Goal: Communication & Community: Answer question/provide support

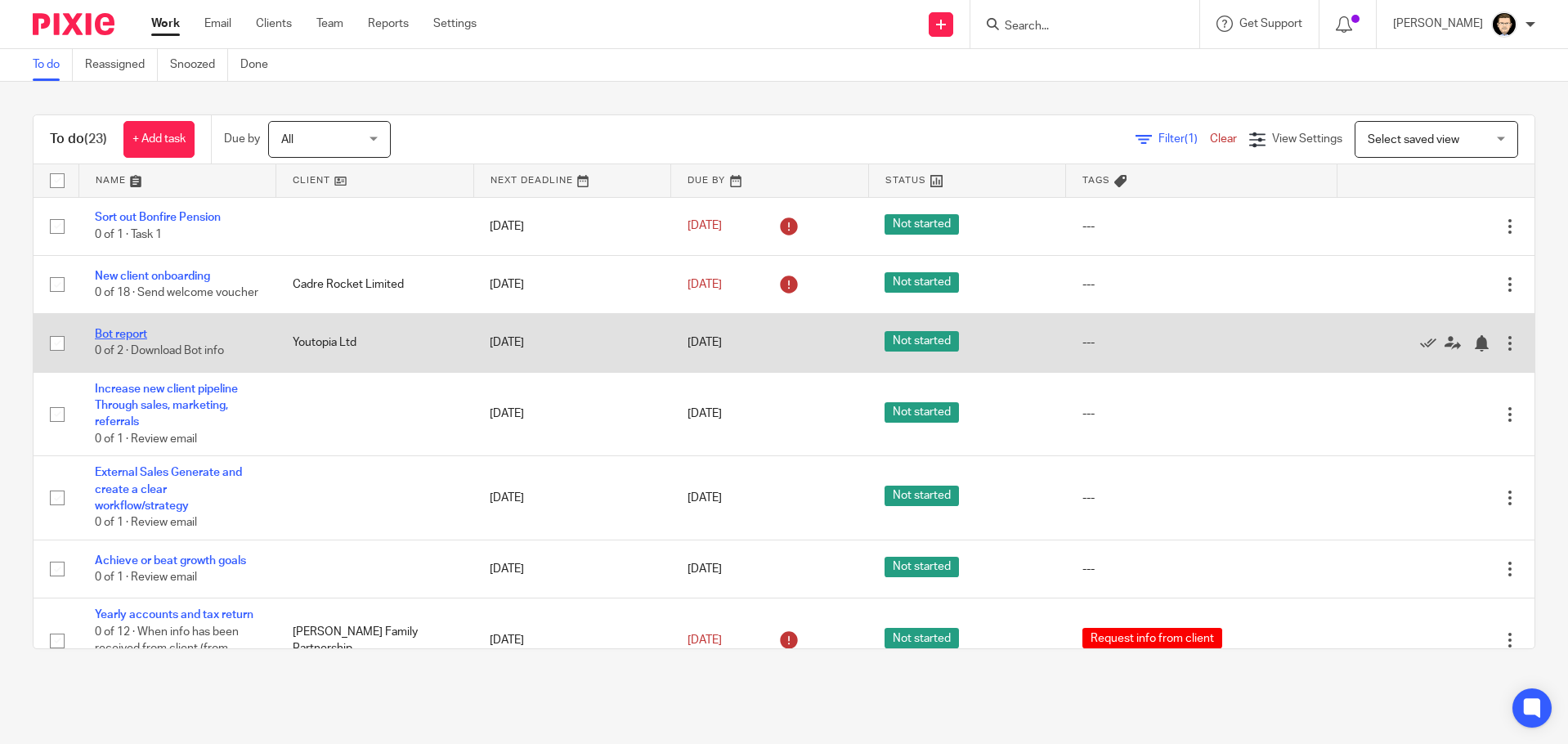
click at [127, 340] on link "Bot report" at bounding box center [121, 334] width 53 height 12
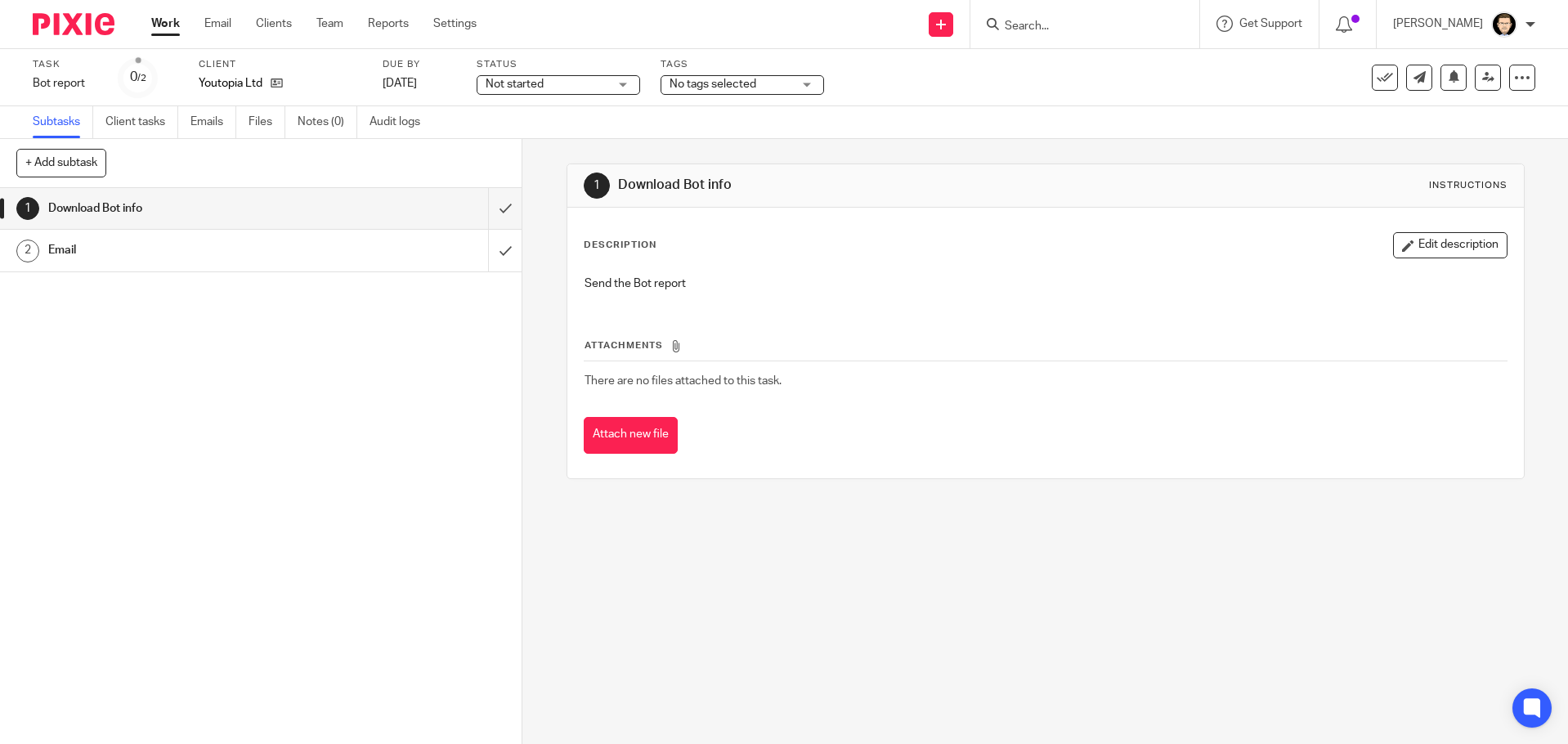
click at [275, 263] on link "2 Email" at bounding box center [244, 250] width 488 height 41
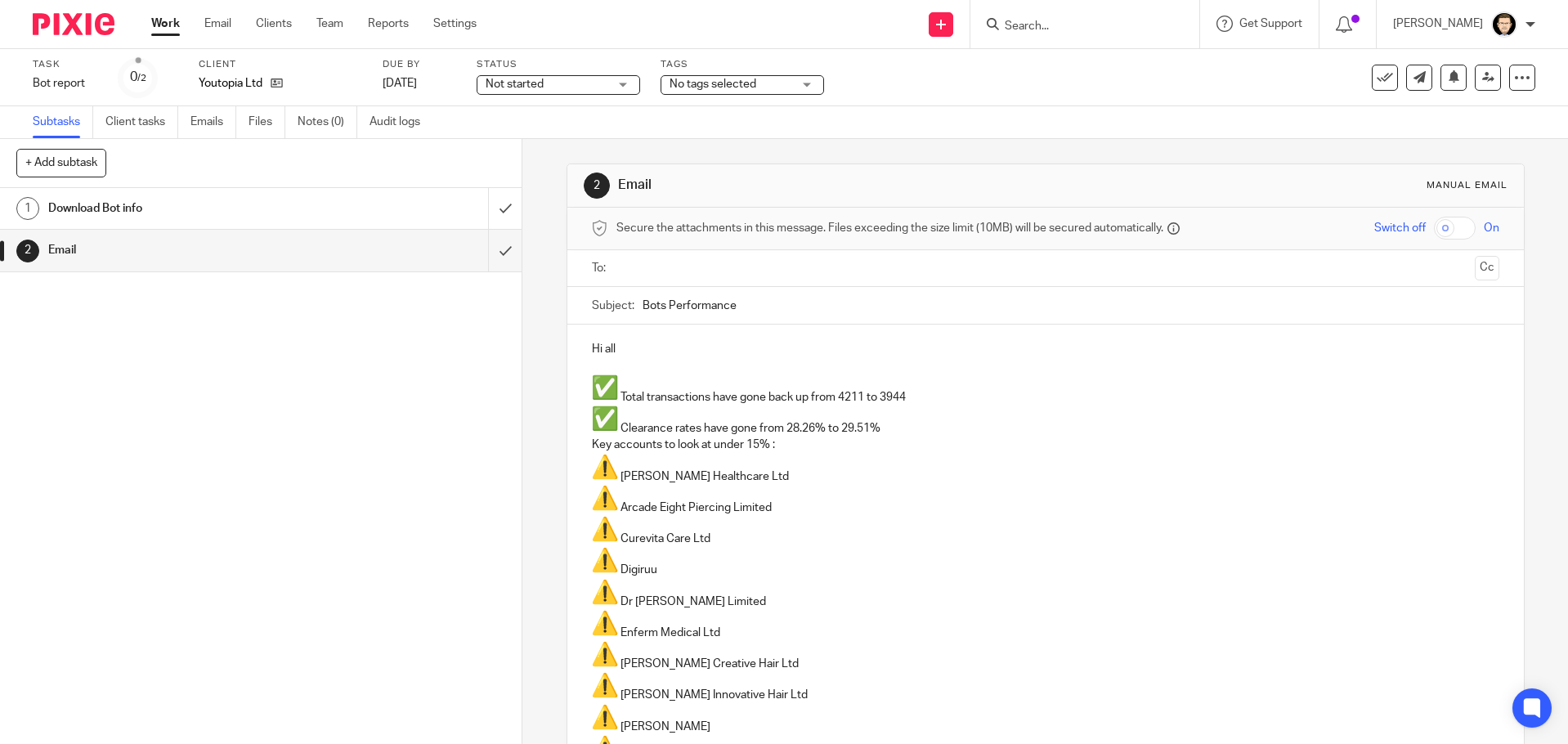
click at [853, 395] on p "Total transactions have gone back up from 4211 to 3944" at bounding box center [1045, 390] width 907 height 31
click at [849, 386] on p "Total transactions have gone back up from 4211 to 3944" at bounding box center [1045, 390] width 907 height 31
click at [869, 395] on p "Total transactions have gone back up from 4211 to 3944" at bounding box center [1045, 390] width 907 height 31
click at [861, 400] on p "Total transactions have gone back up from 4211 to 3944" at bounding box center [1045, 390] width 907 height 31
click at [802, 428] on p "Clearance rates have gone from 28.26% to 29.51%" at bounding box center [1045, 421] width 907 height 31
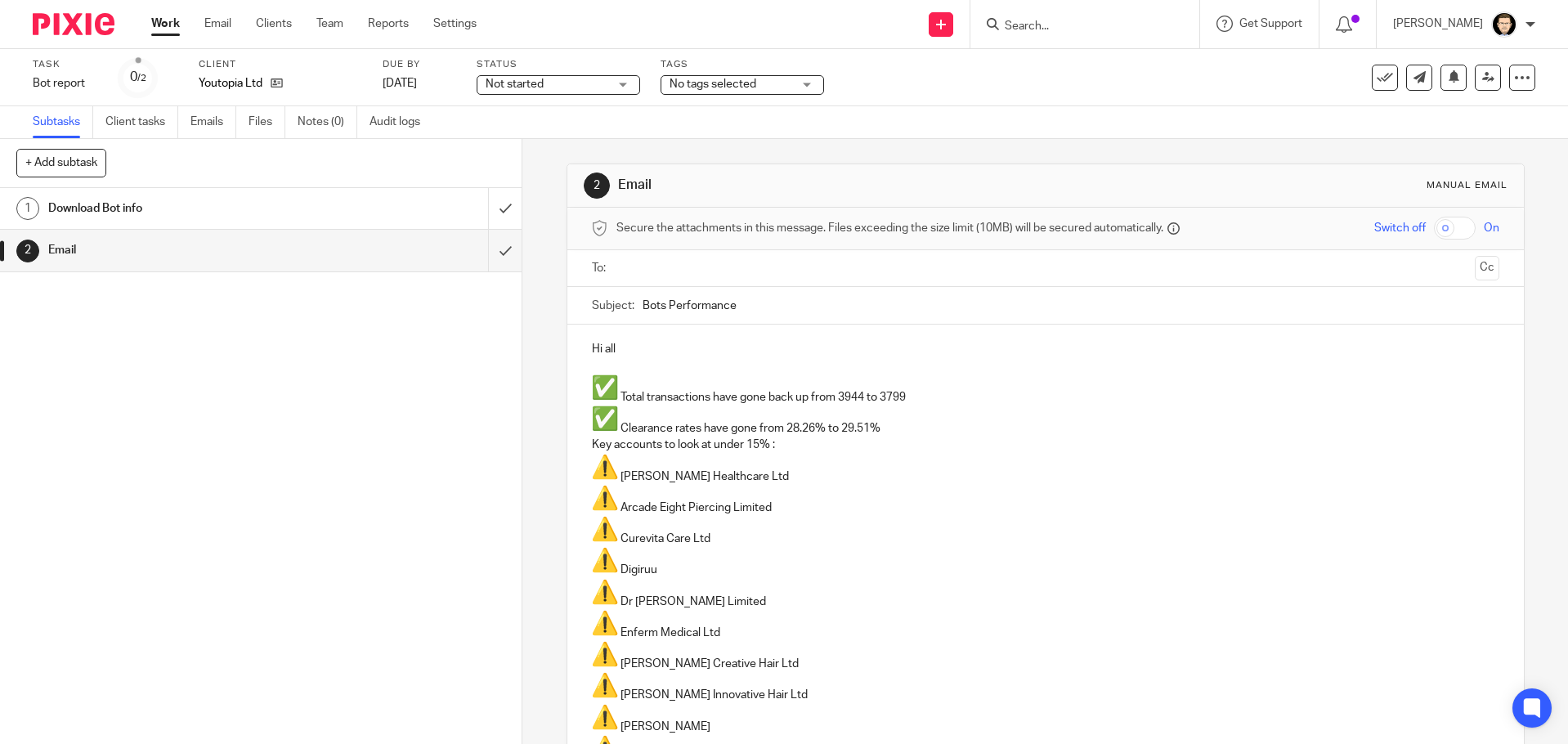
click at [825, 431] on p "Clearance rates have gone from 28.26% to 29.51%" at bounding box center [1045, 421] width 907 height 31
click at [809, 431] on p "Clearance rates have gone from 29.51 to 31.01%" at bounding box center [1045, 421] width 907 height 31
click at [816, 425] on p "Clearance rates have gone from 29.51 to 31.01%" at bounding box center [1045, 421] width 907 height 31
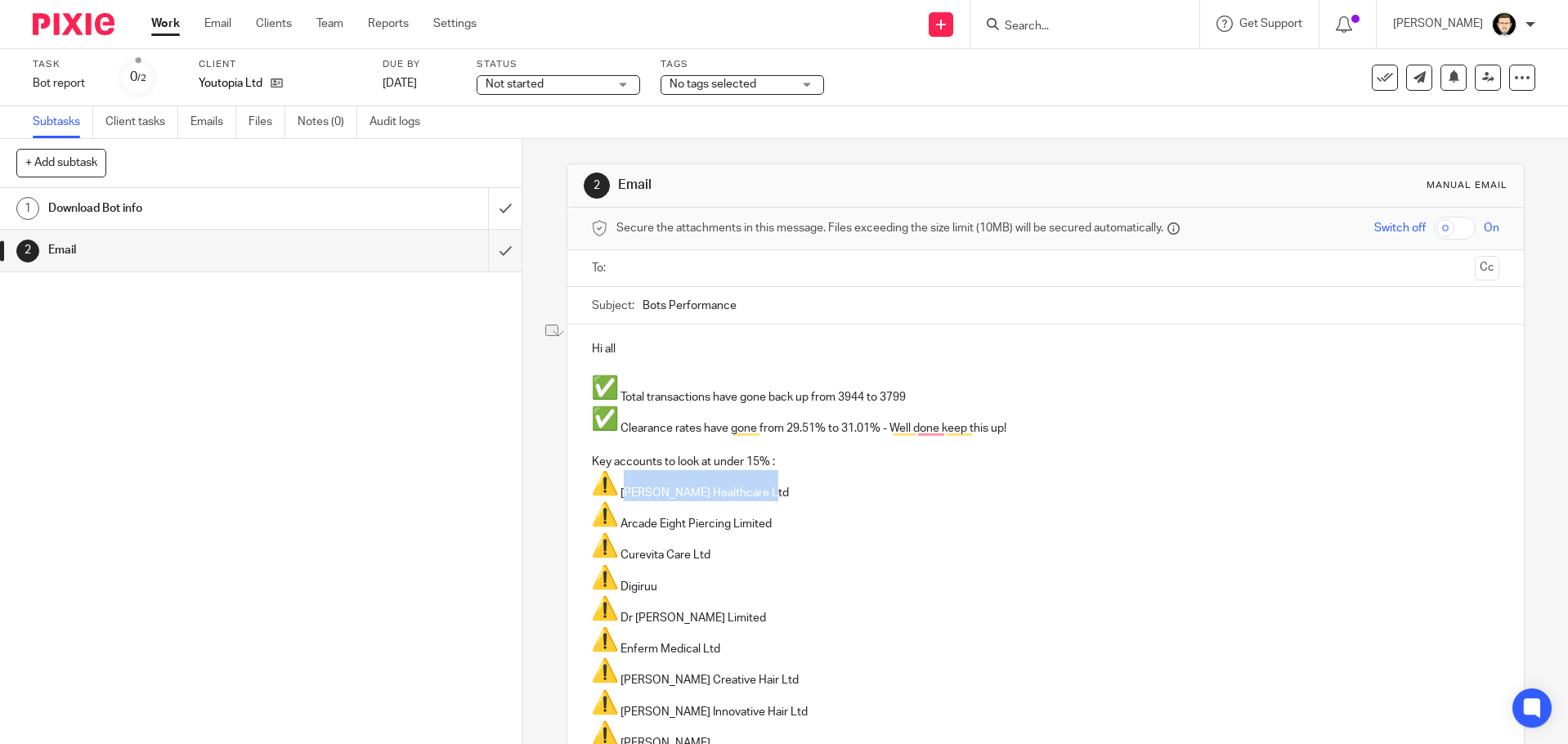
drag, startPoint x: 784, startPoint y: 489, endPoint x: 921, endPoint y: 612, distance: 184.1
click at [621, 493] on p "[PERSON_NAME] Healthcare Ltd" at bounding box center [1045, 485] width 907 height 31
drag, startPoint x: 781, startPoint y: 519, endPoint x: 619, endPoint y: 518, distance: 162.0
click at [619, 518] on p "Arcade Eight Piercing Limited" at bounding box center [1045, 516] width 907 height 31
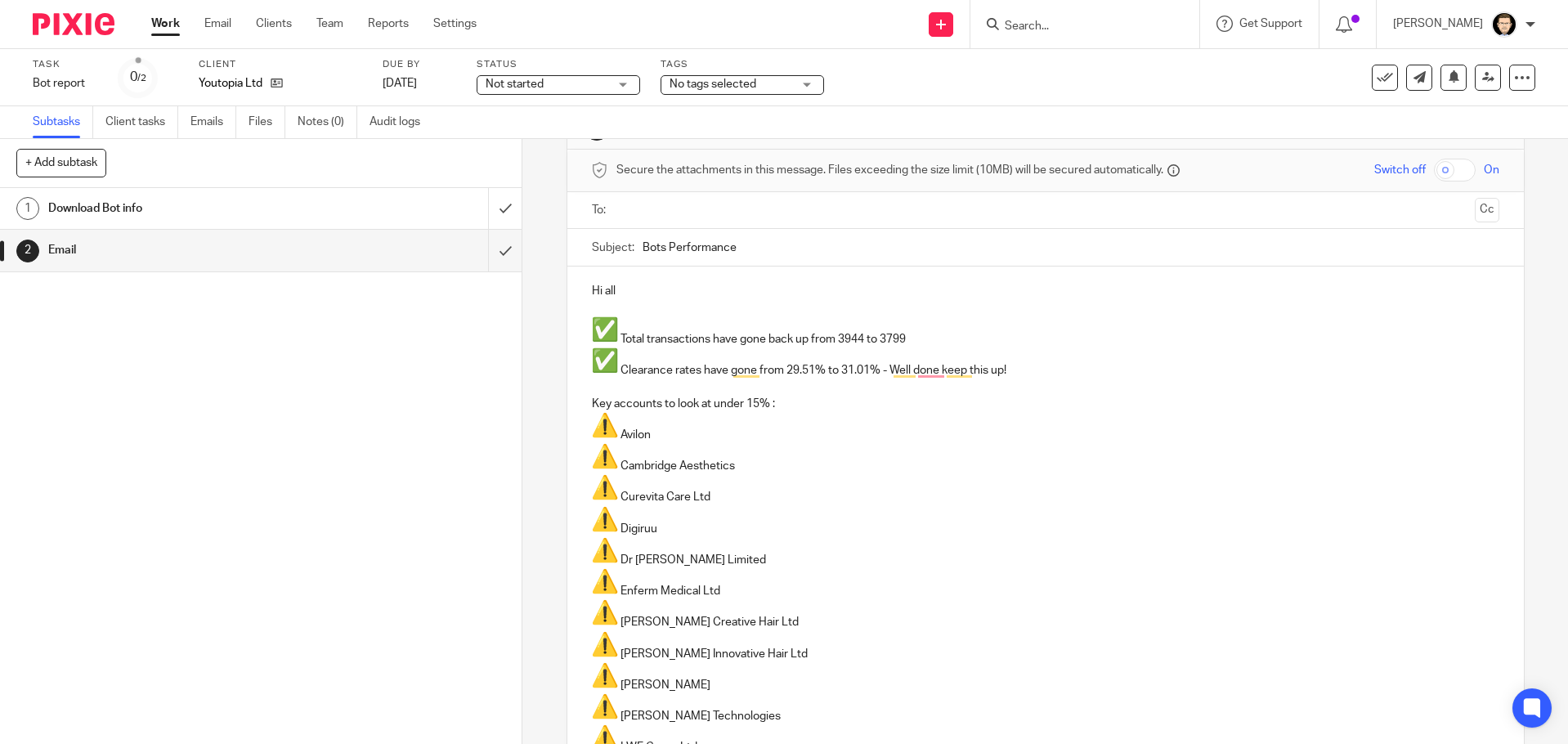
scroll to position [82, 0]
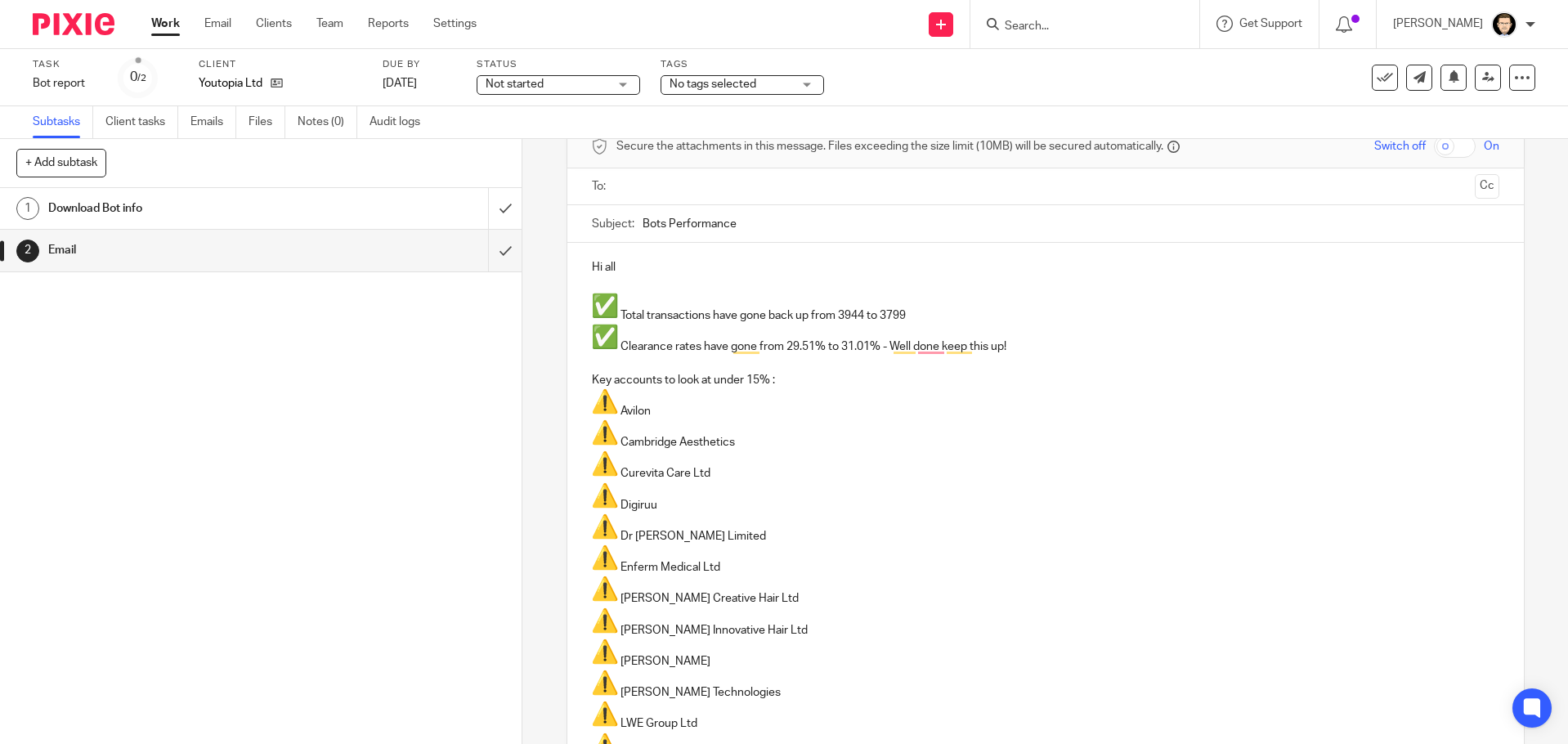
drag, startPoint x: 667, startPoint y: 505, endPoint x: 618, endPoint y: 503, distance: 49.0
click at [618, 503] on p "Digiruu" at bounding box center [1045, 497] width 907 height 31
drag, startPoint x: 718, startPoint y: 538, endPoint x: 621, endPoint y: 535, distance: 97.0
click at [617, 530] on p "Enferm Medical Ltd" at bounding box center [1045, 529] width 907 height 31
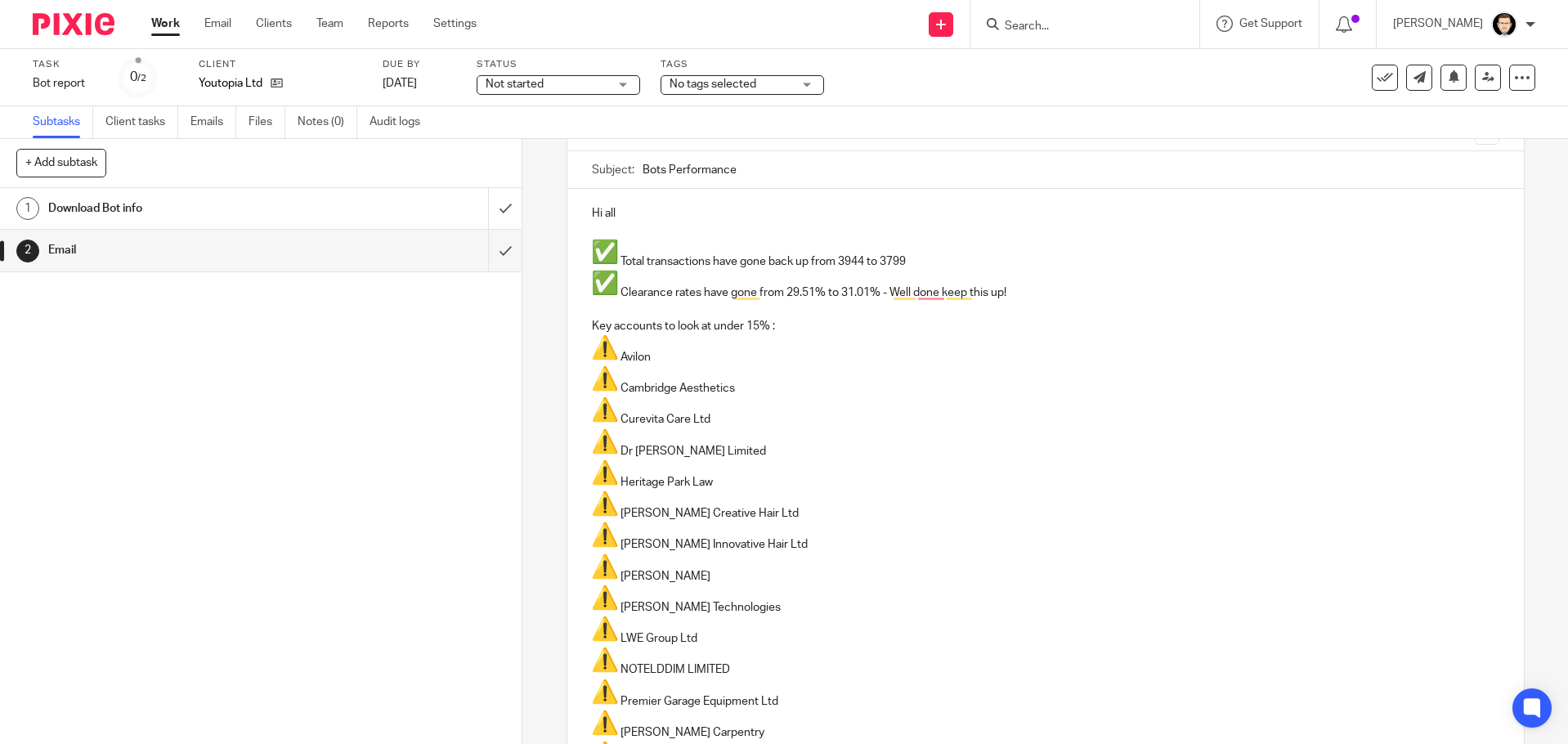
scroll to position [164, 0]
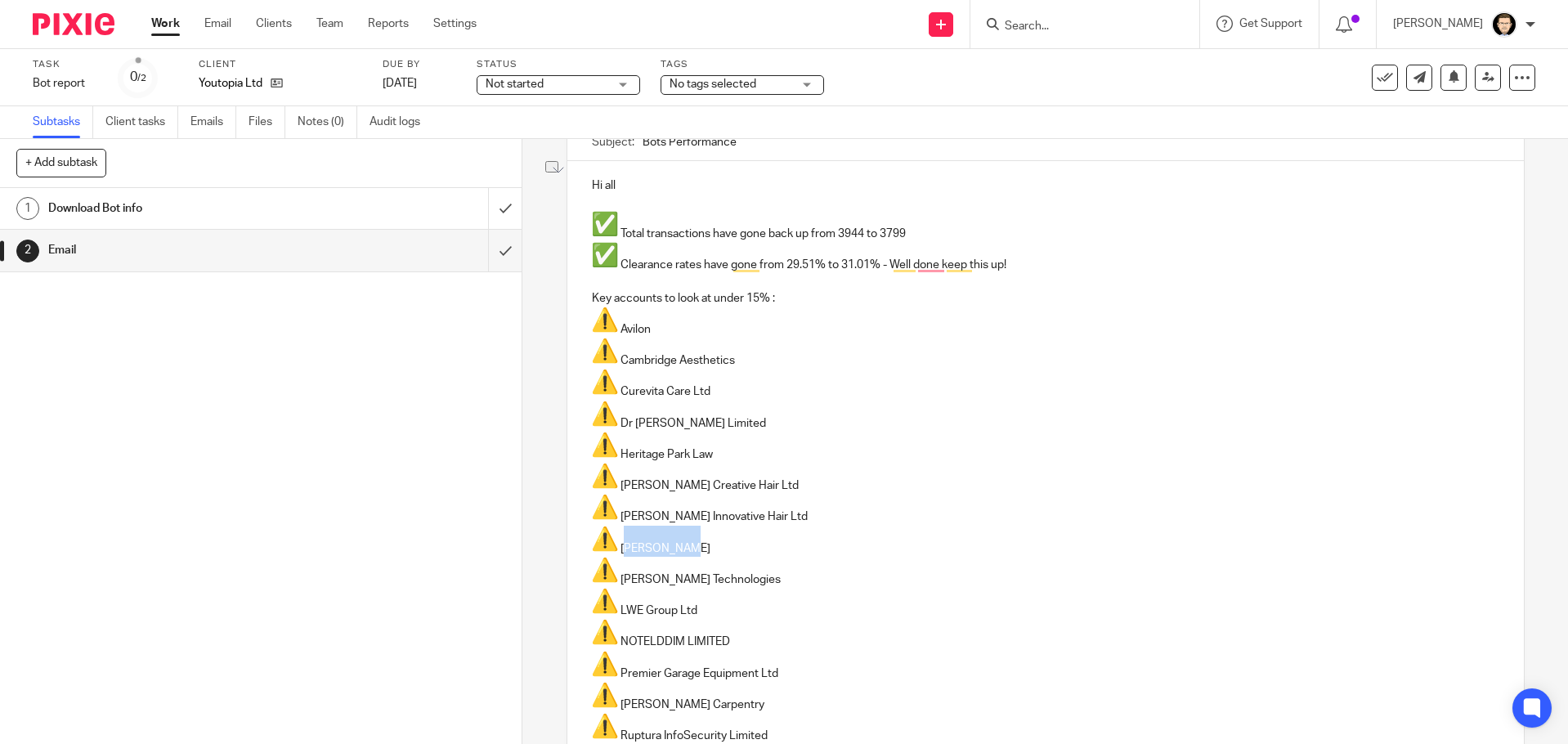
drag, startPoint x: 695, startPoint y: 550, endPoint x: 618, endPoint y: 555, distance: 77.2
click at [618, 555] on p "[PERSON_NAME]" at bounding box center [1045, 541] width 907 height 31
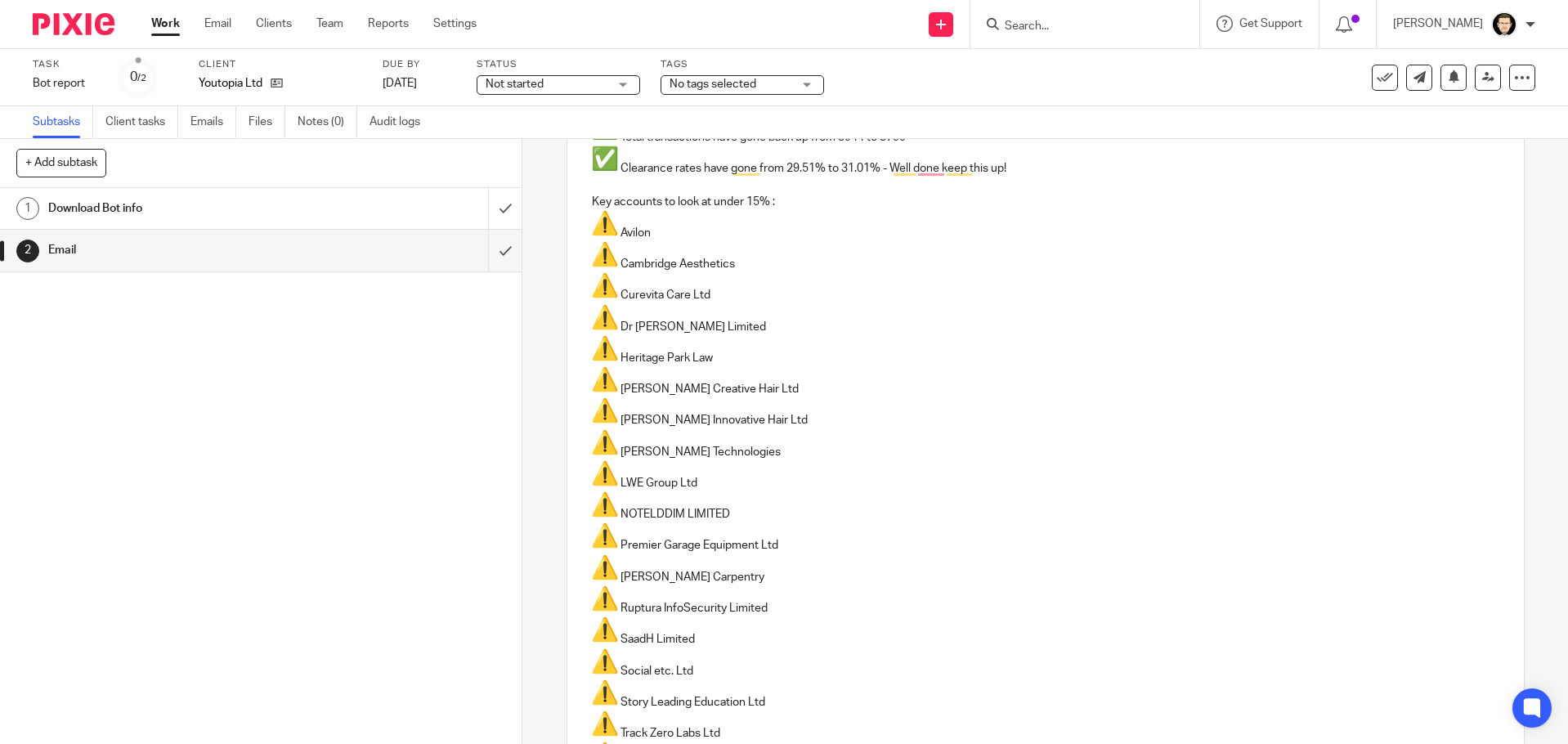
scroll to position [265, 0]
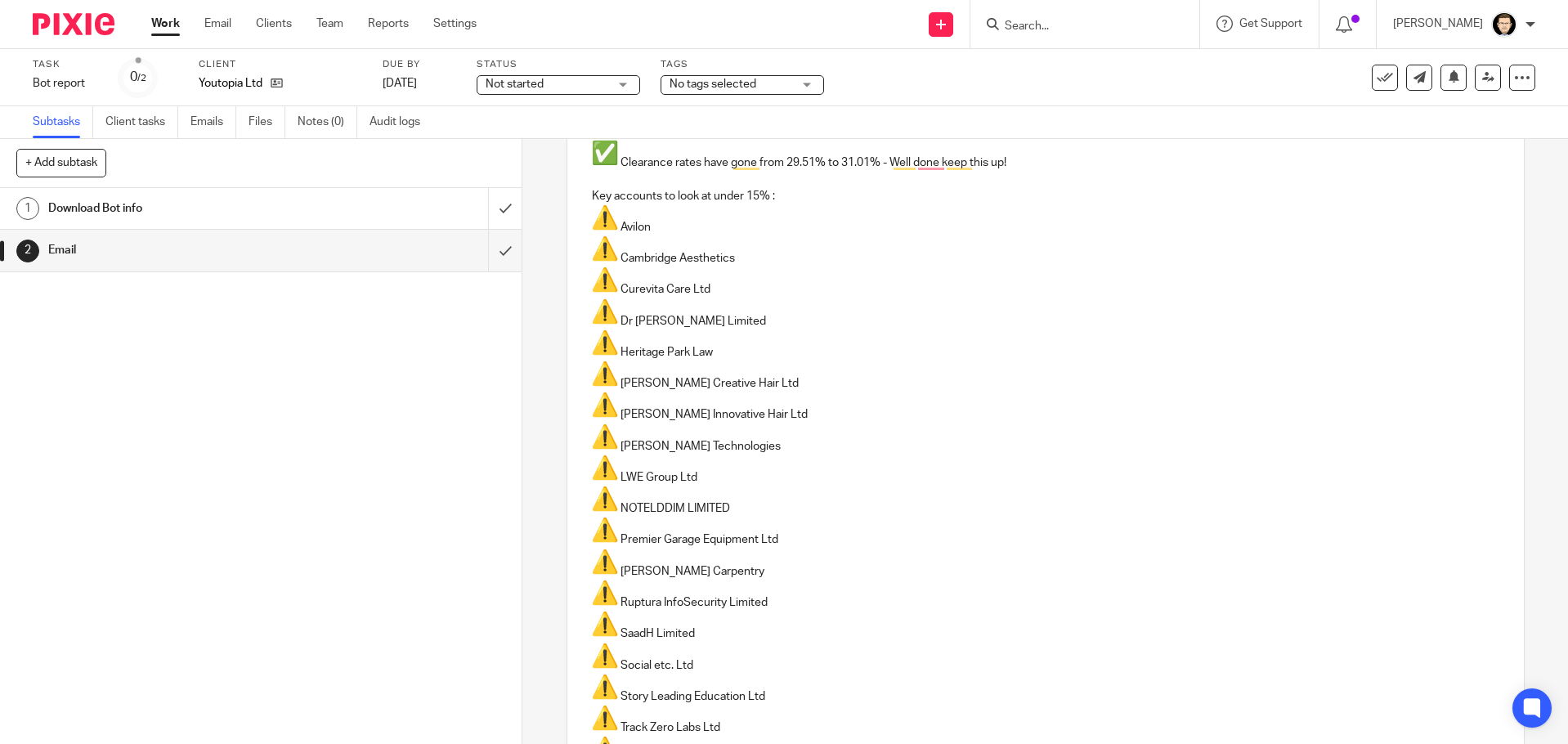
drag, startPoint x: 616, startPoint y: 447, endPoint x: 591, endPoint y: 445, distance: 25.1
click at [592, 445] on p "Joan Technologies" at bounding box center [1045, 439] width 907 height 31
click at [597, 445] on img "To enrich screen reader interactions, please activate Accessibility in Grammarl…" at bounding box center [605, 436] width 26 height 26
click at [752, 481] on p "LWE Group Ltd" at bounding box center [1045, 470] width 907 height 31
drag, startPoint x: 779, startPoint y: 597, endPoint x: 619, endPoint y: 606, distance: 160.3
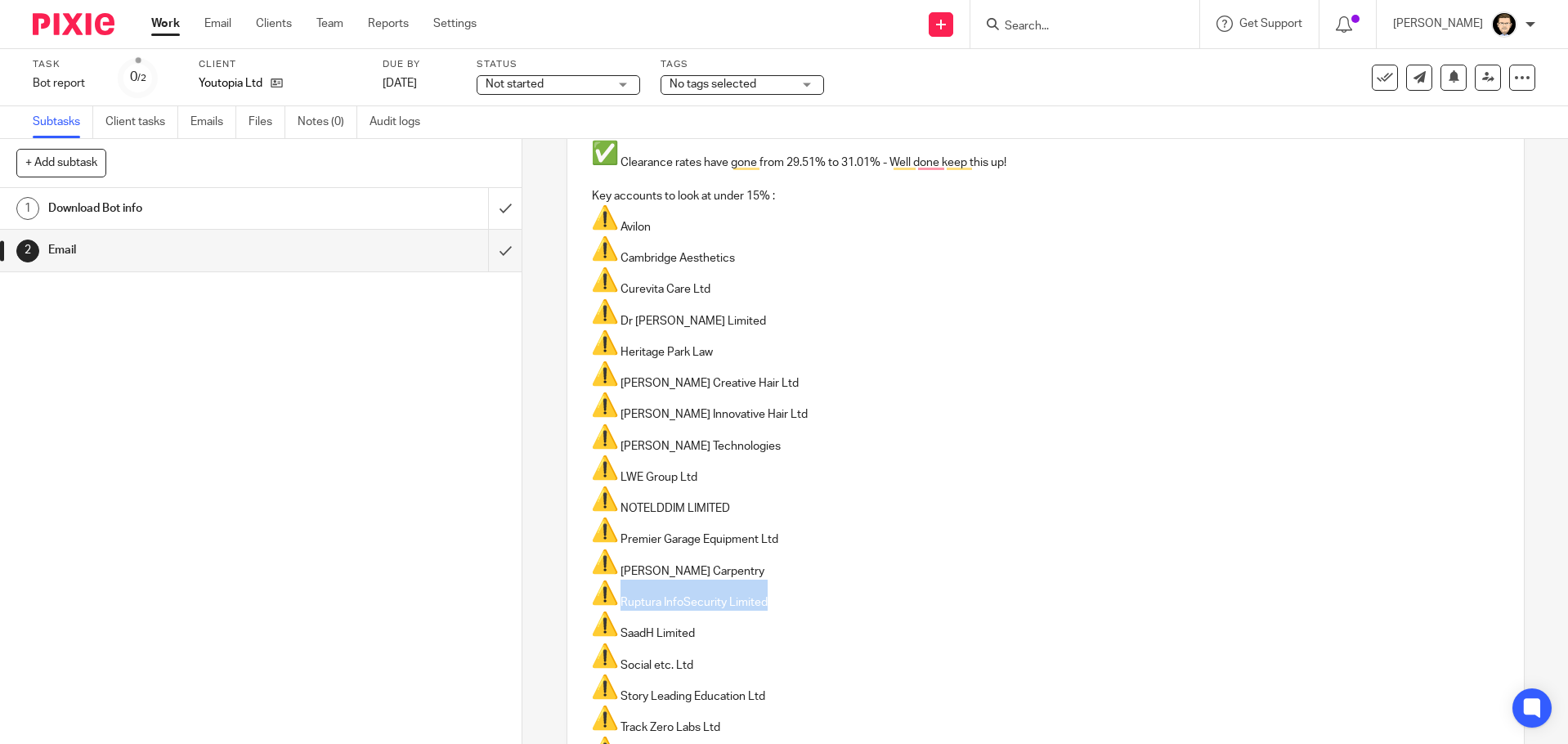
click at [619, 606] on p "Ruptura InfoSecurity Limited" at bounding box center [1045, 594] width 907 height 31
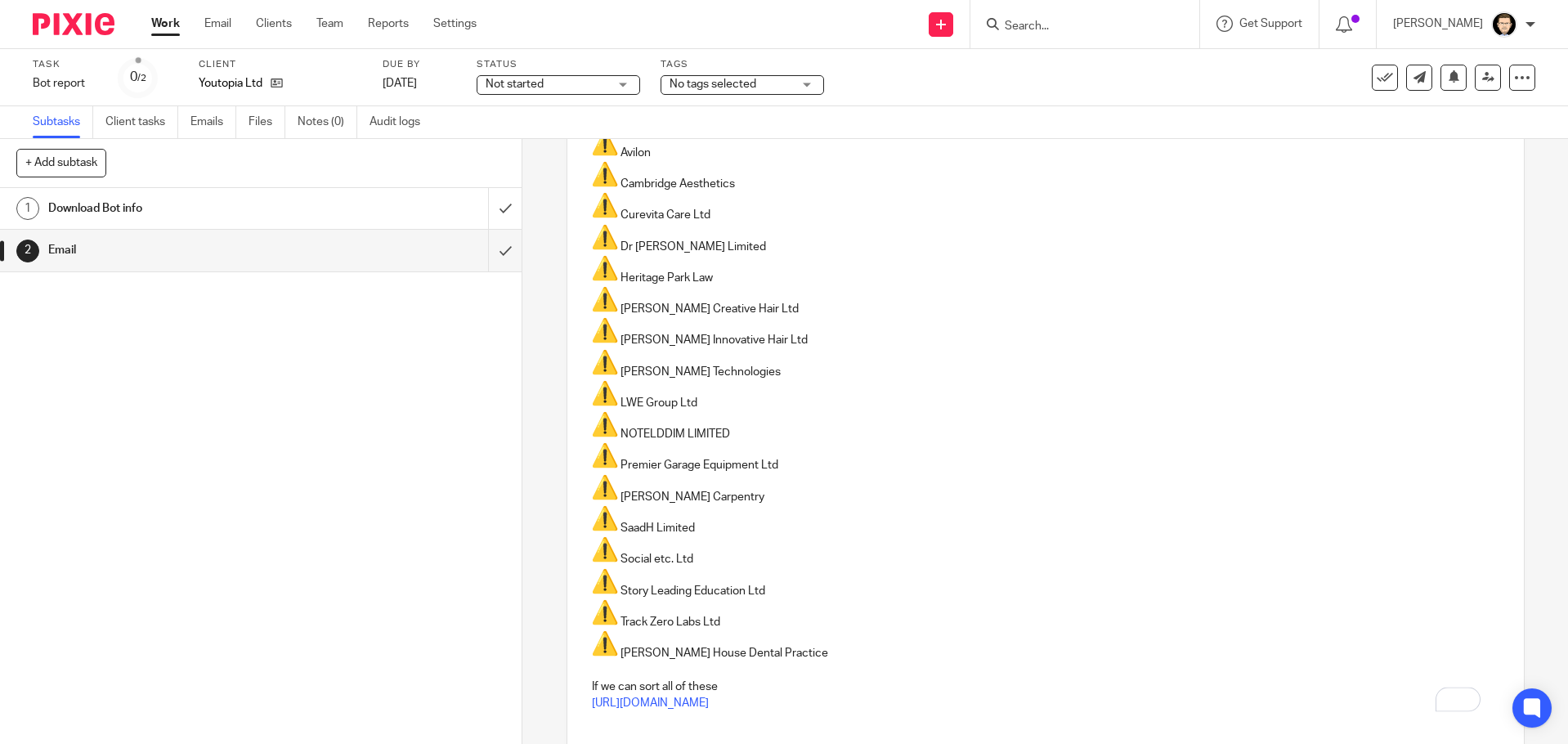
scroll to position [368, 0]
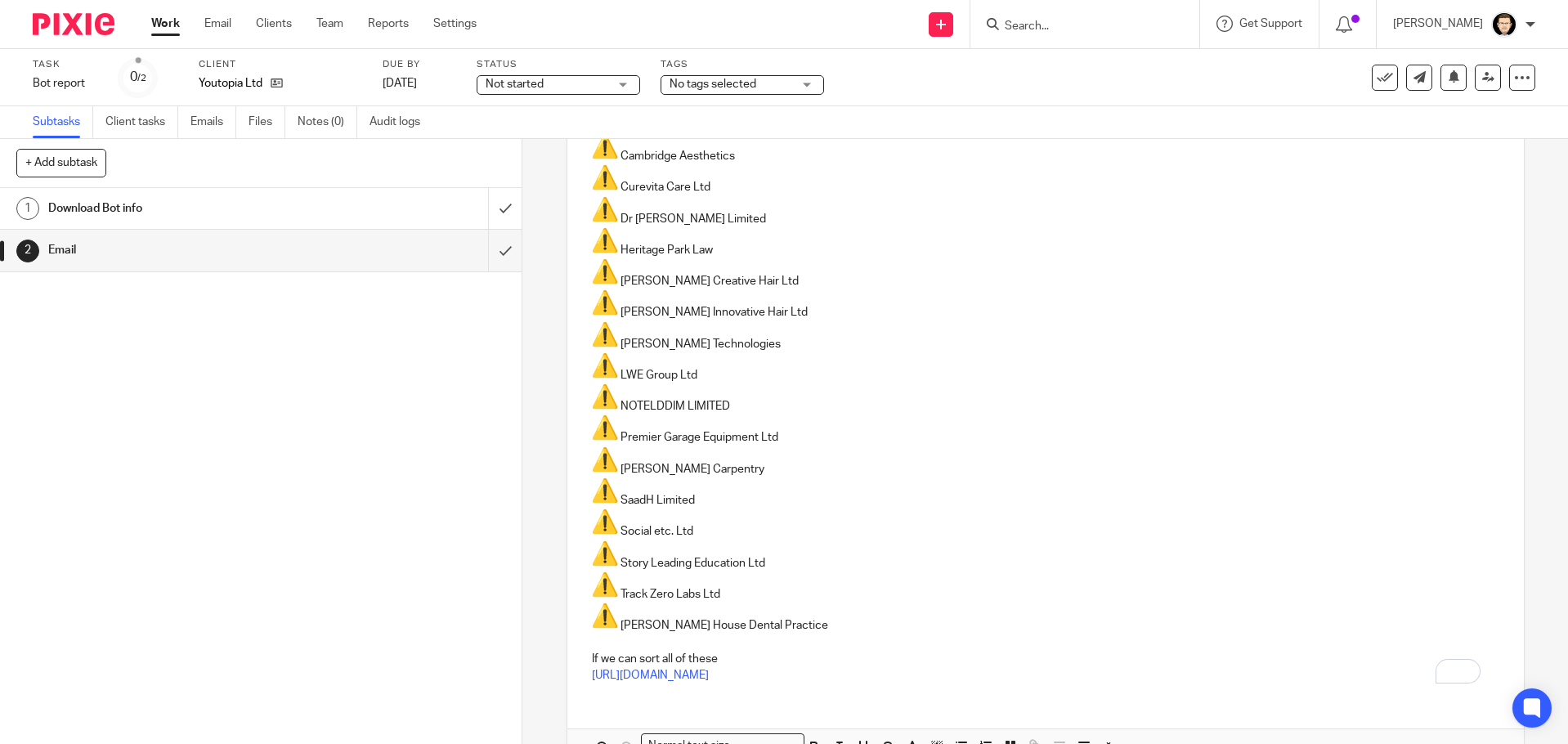
click at [707, 497] on p "SaadH Limited" at bounding box center [1045, 492] width 907 height 31
drag, startPoint x: 771, startPoint y: 564, endPoint x: 617, endPoint y: 566, distance: 154.0
click at [617, 566] on p "Story Leading Education Ltd" at bounding box center [1045, 555] width 907 height 31
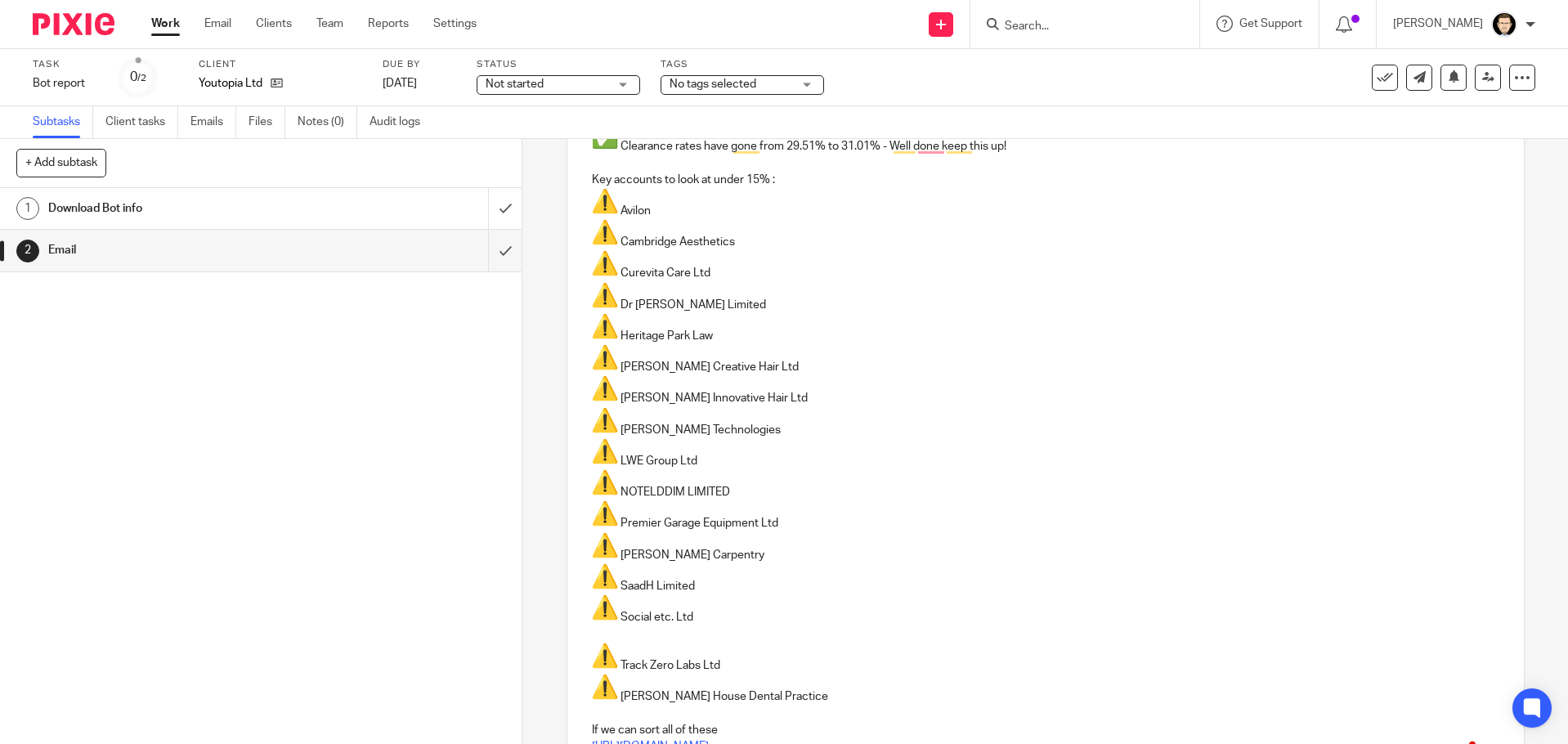
scroll to position [306, 0]
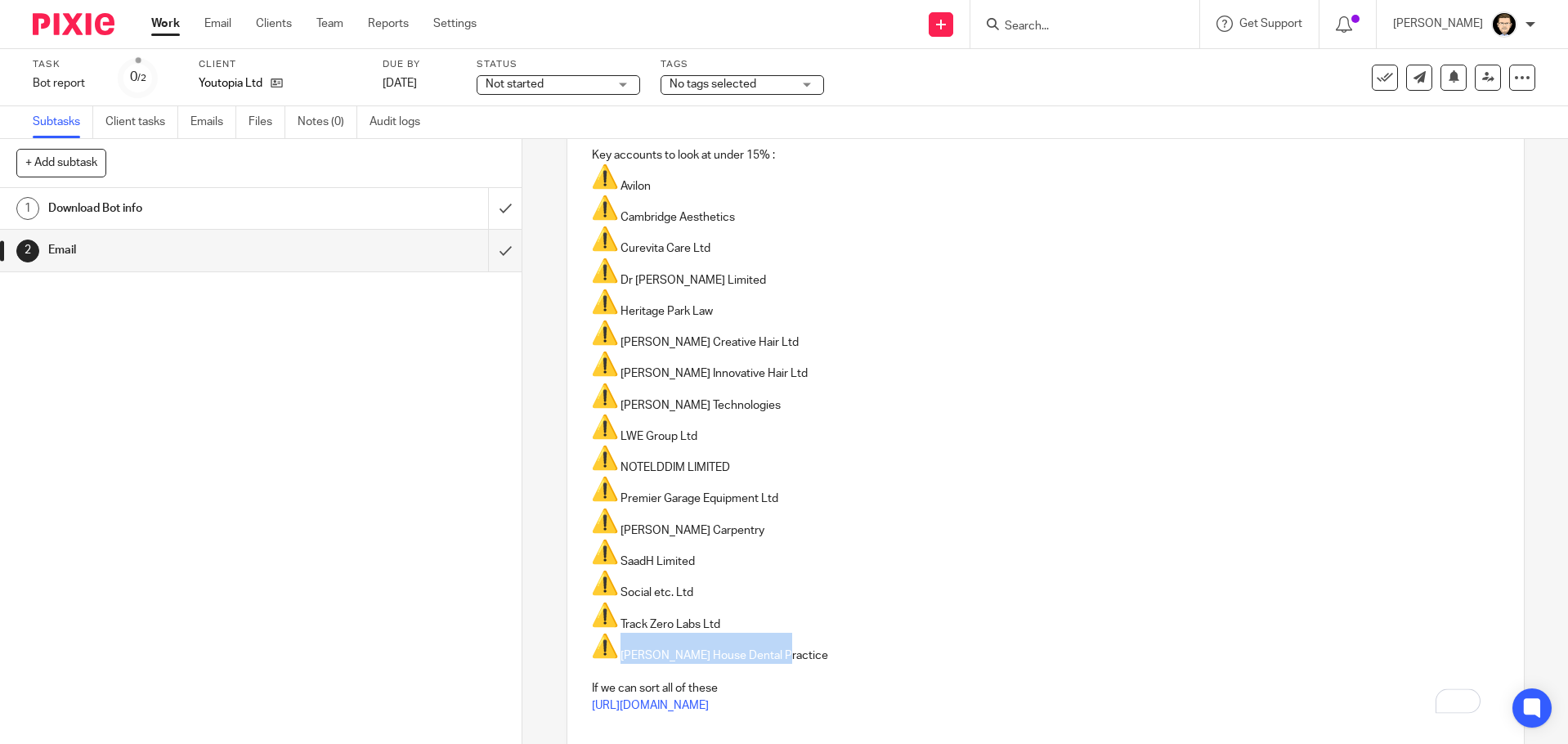
drag, startPoint x: 775, startPoint y: 656, endPoint x: 551, endPoint y: 657, distance: 224.0
click at [551, 657] on div "2 Email Manual email Secure the attachments in this message. Files exceeding th…" at bounding box center [1045, 441] width 1046 height 605
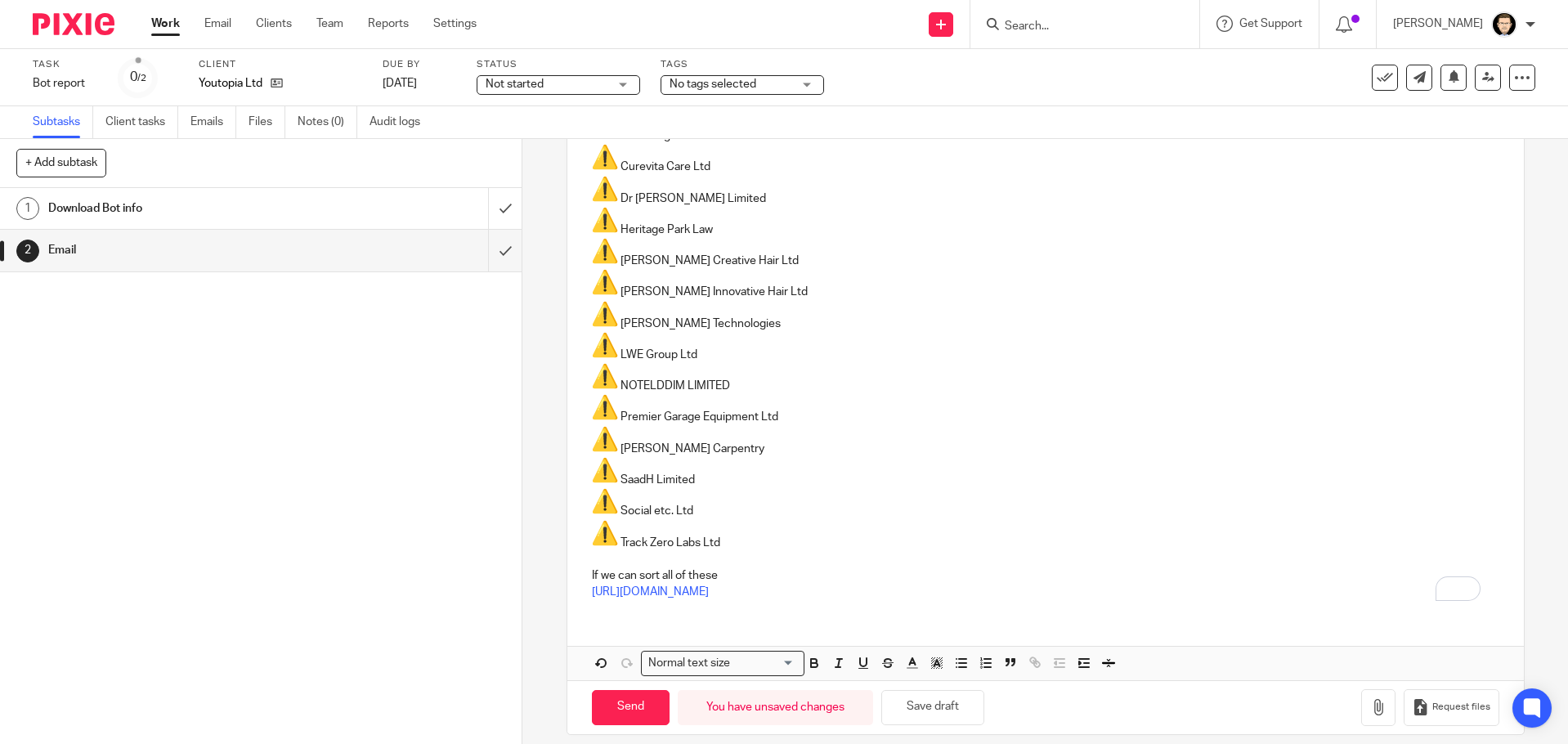
scroll to position [0, 0]
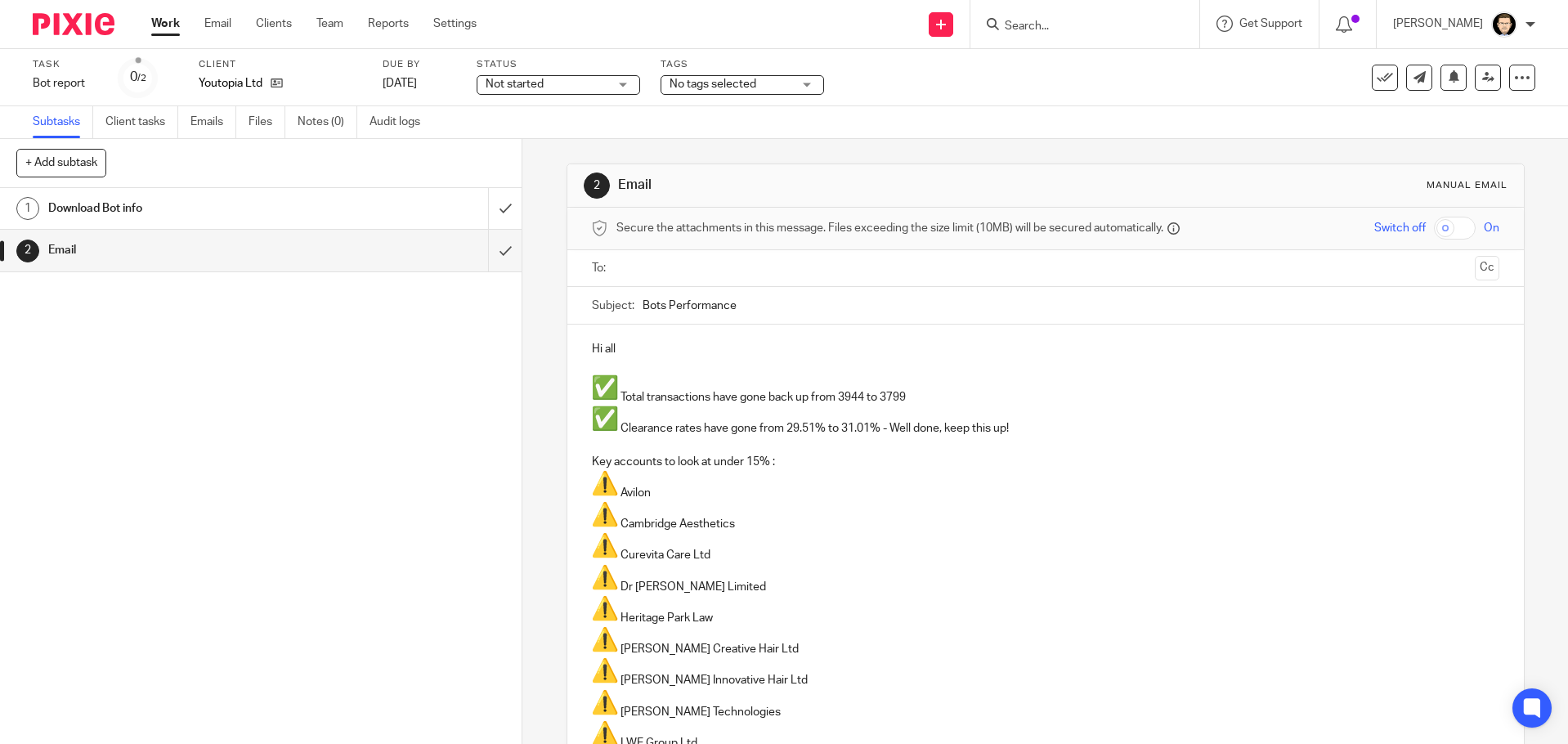
click at [797, 458] on p "Key accounts to look at under 15% :" at bounding box center [1045, 462] width 907 height 16
click at [1054, 424] on p "Clearance rates have gone from 29.51% to 31.01% - Well done, keep this up!" at bounding box center [1045, 421] width 907 height 31
click at [641, 261] on input "text" at bounding box center [1045, 268] width 847 height 19
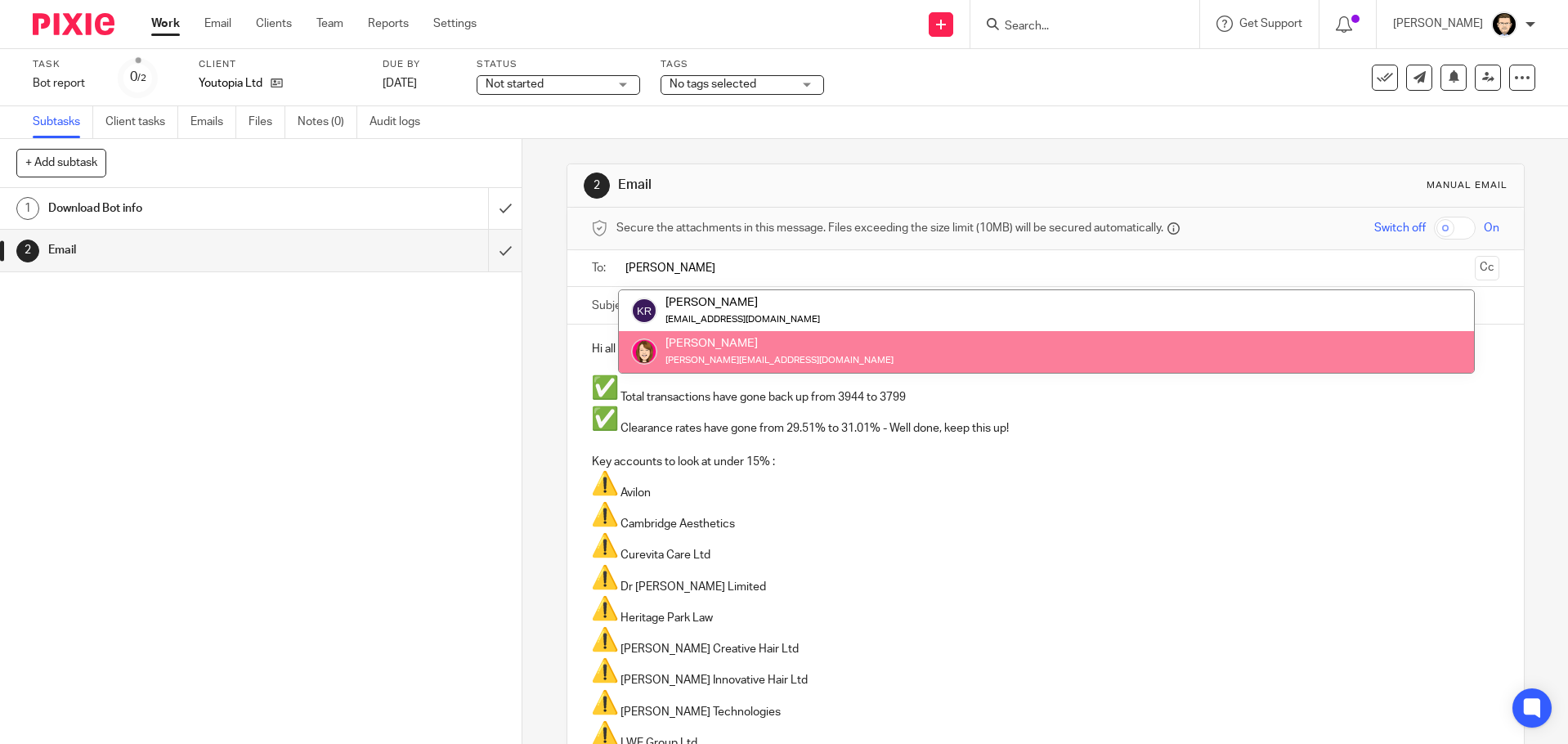
type input "katherine"
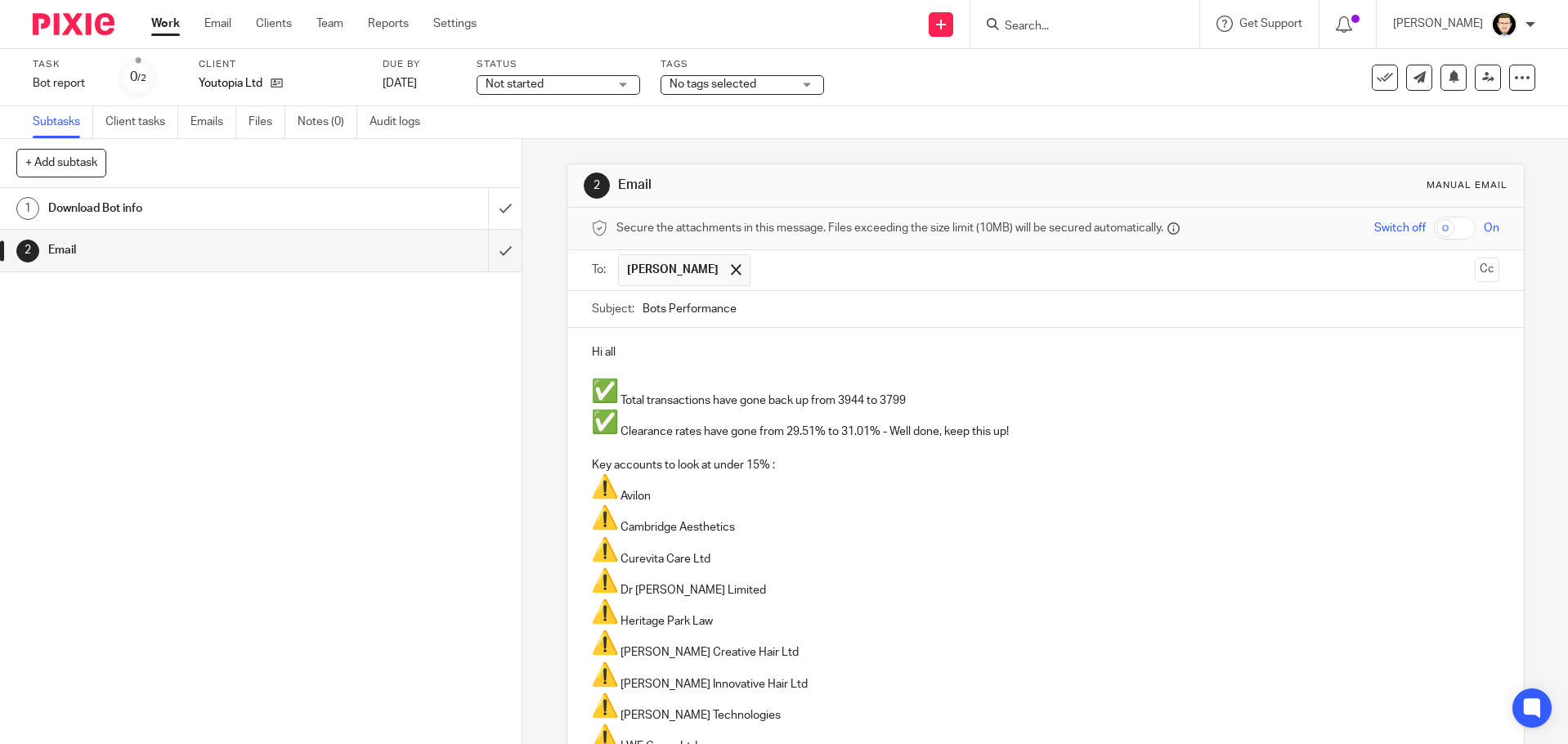
click at [871, 269] on input "text" at bounding box center [1113, 271] width 709 height 32
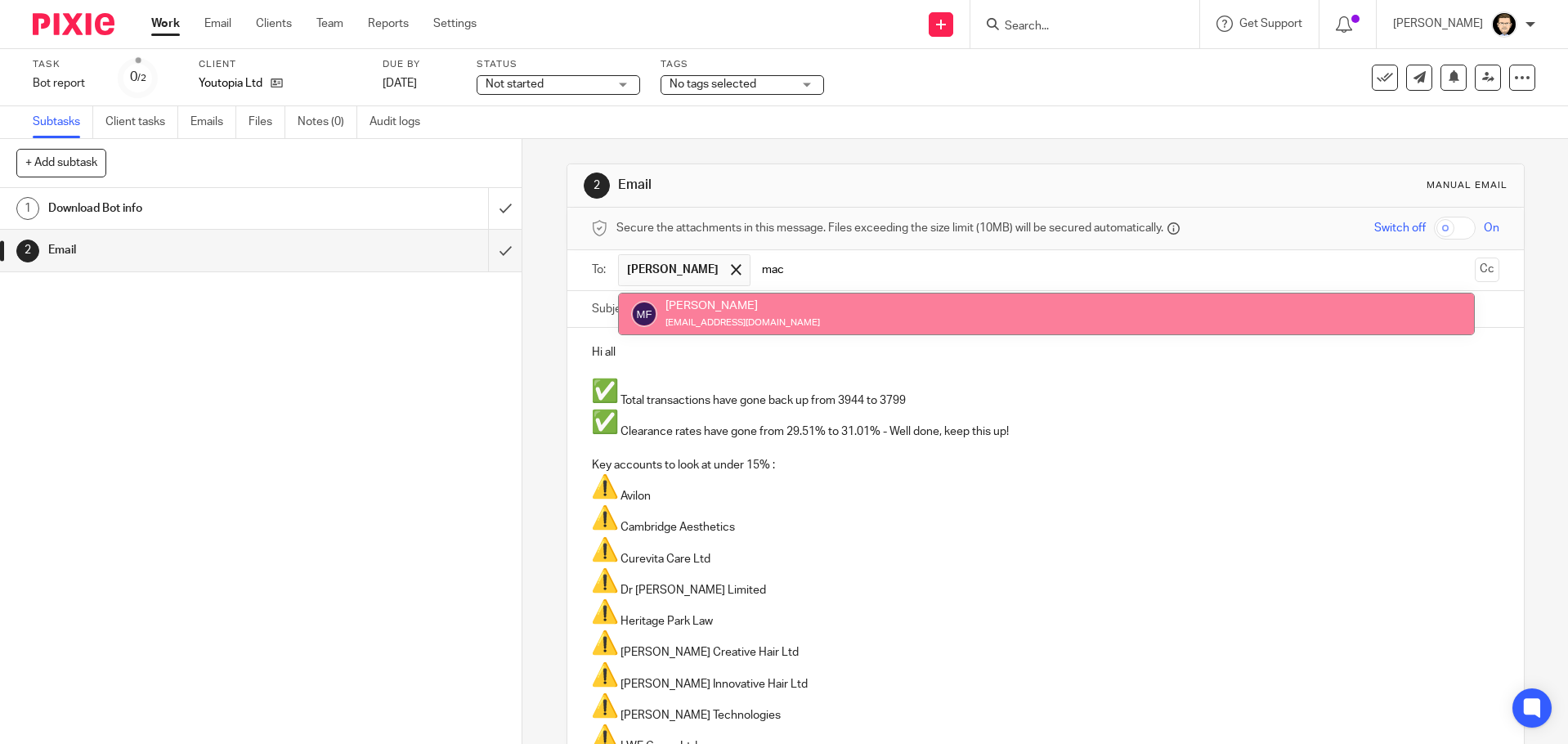
type input "mac"
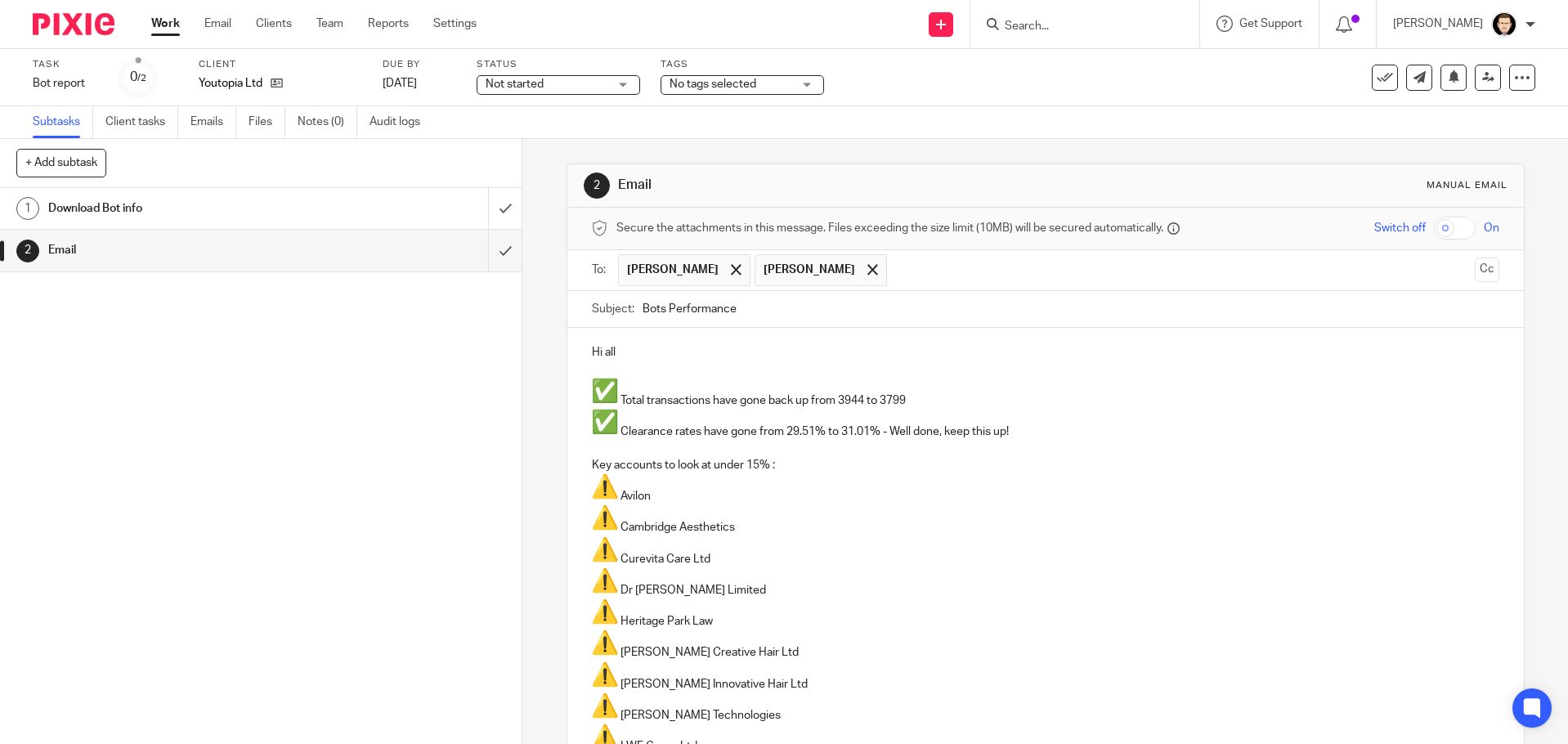
click at [907, 264] on input "text" at bounding box center [1182, 271] width 573 height 32
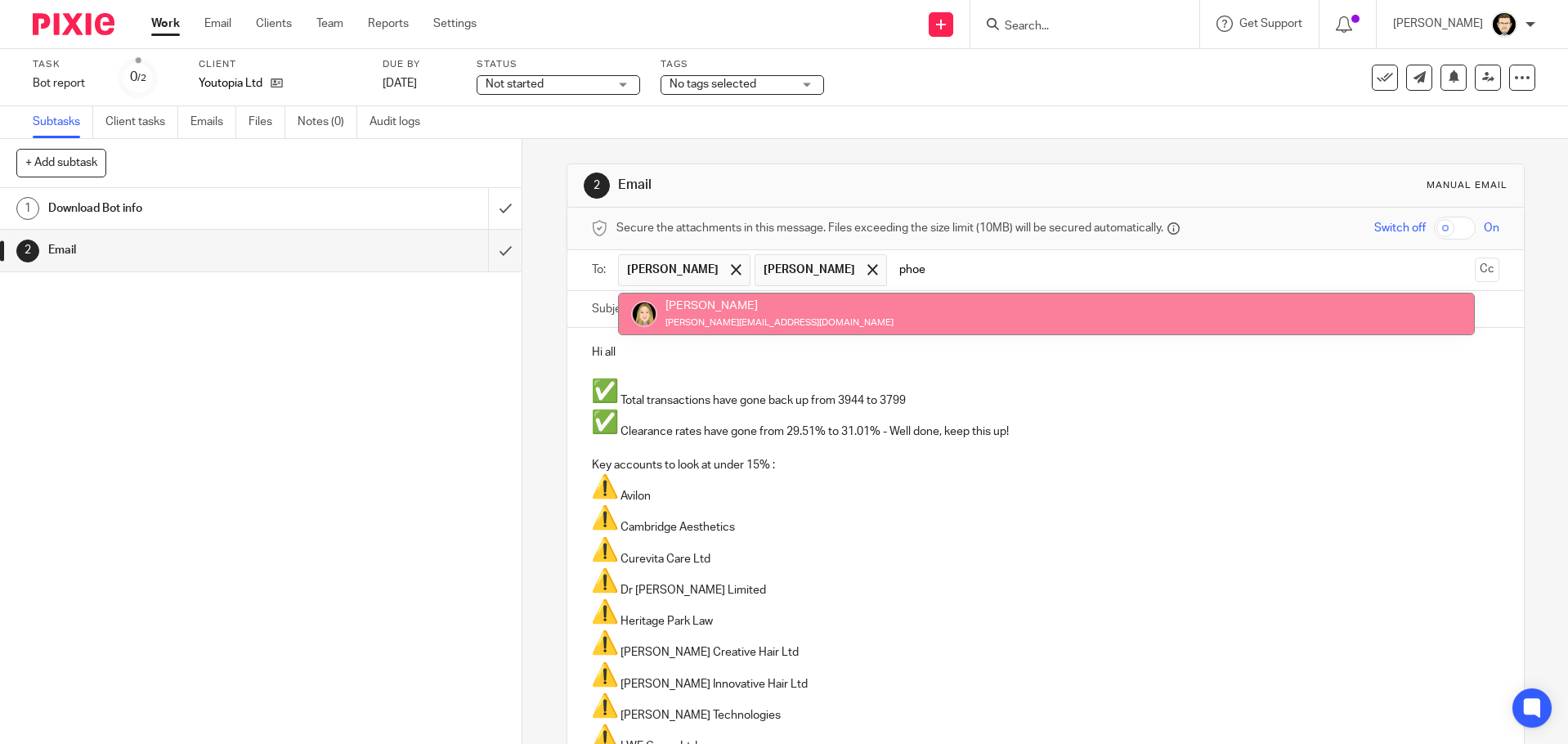
type input "phoe"
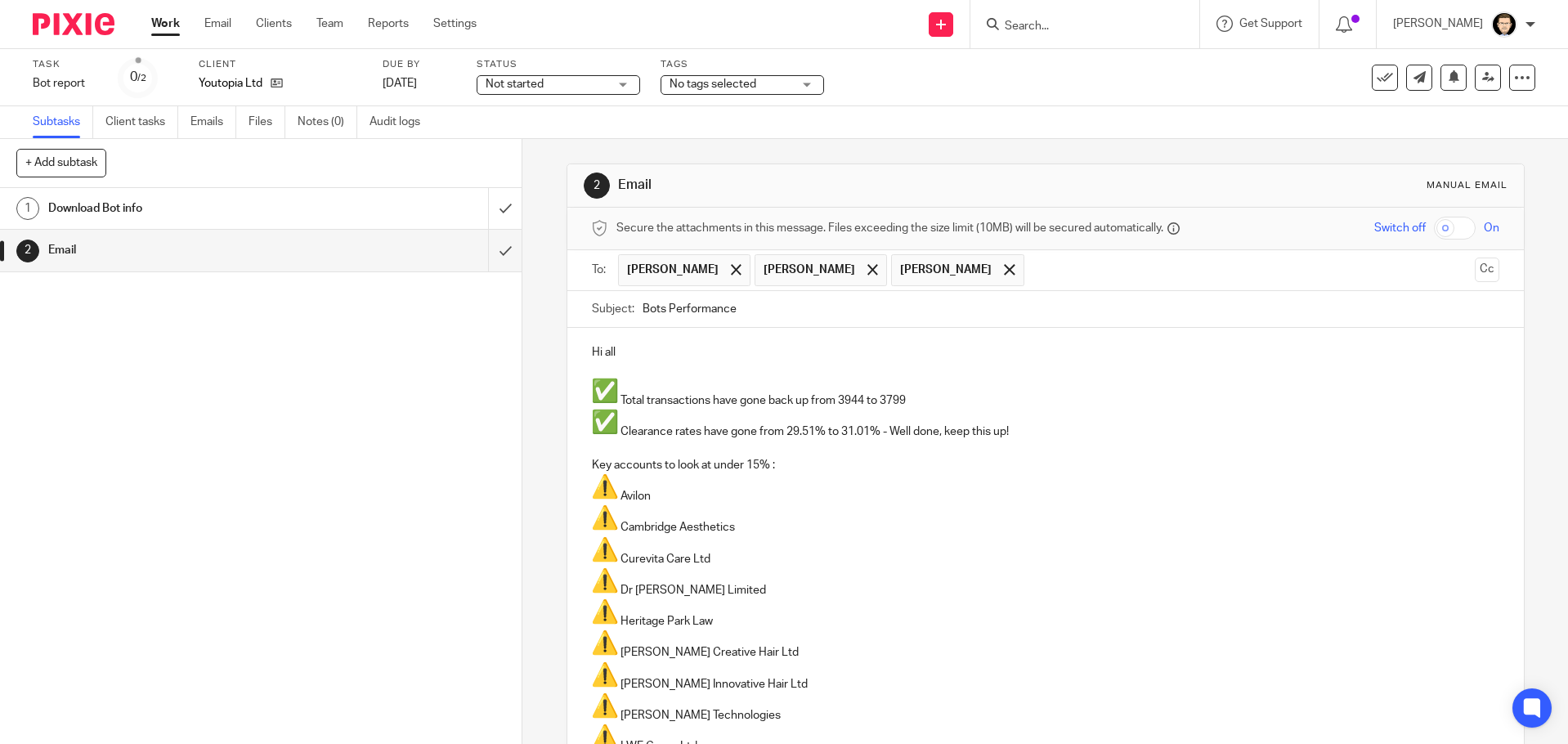
click at [1078, 270] on input "text" at bounding box center [1250, 271] width 435 height 32
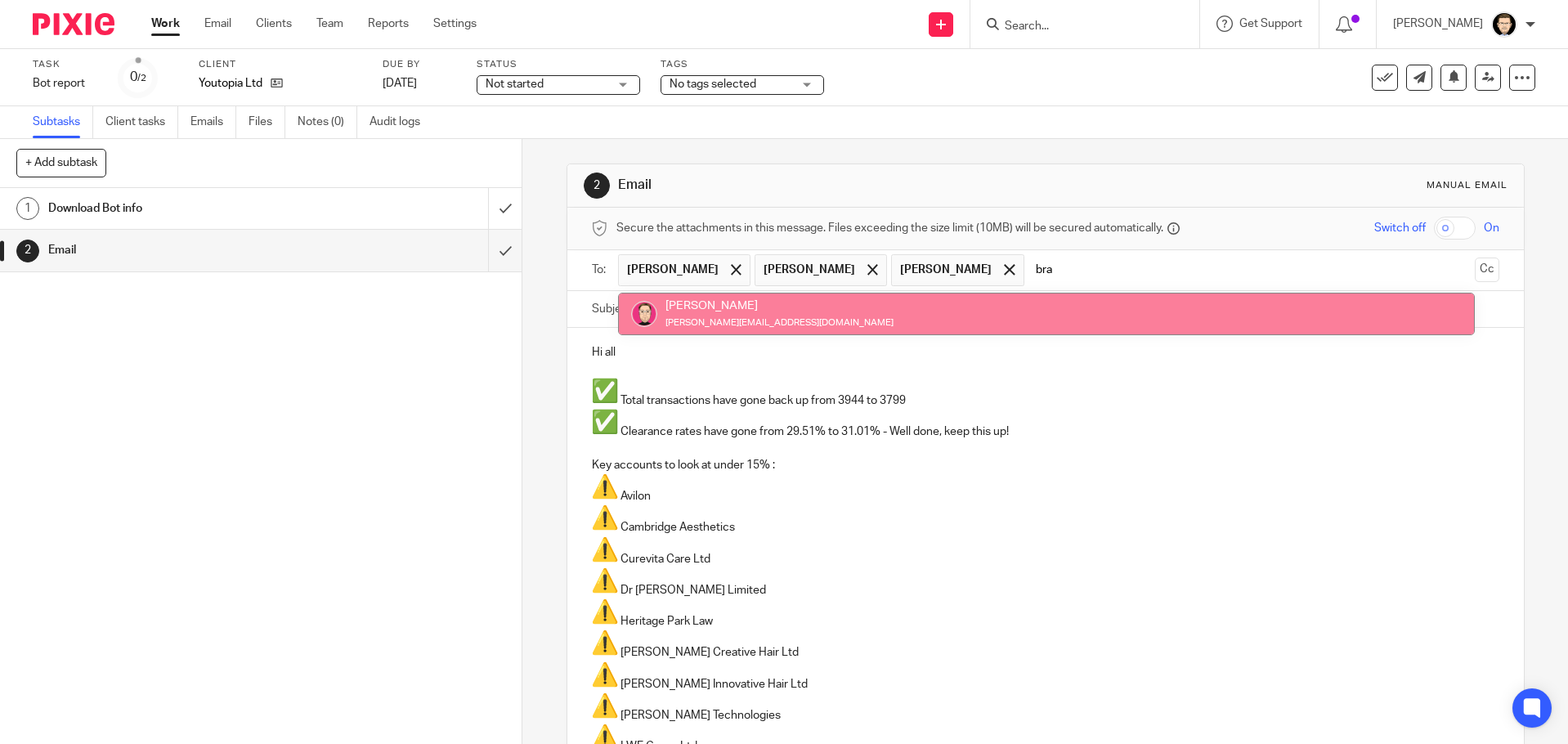
type input "brad"
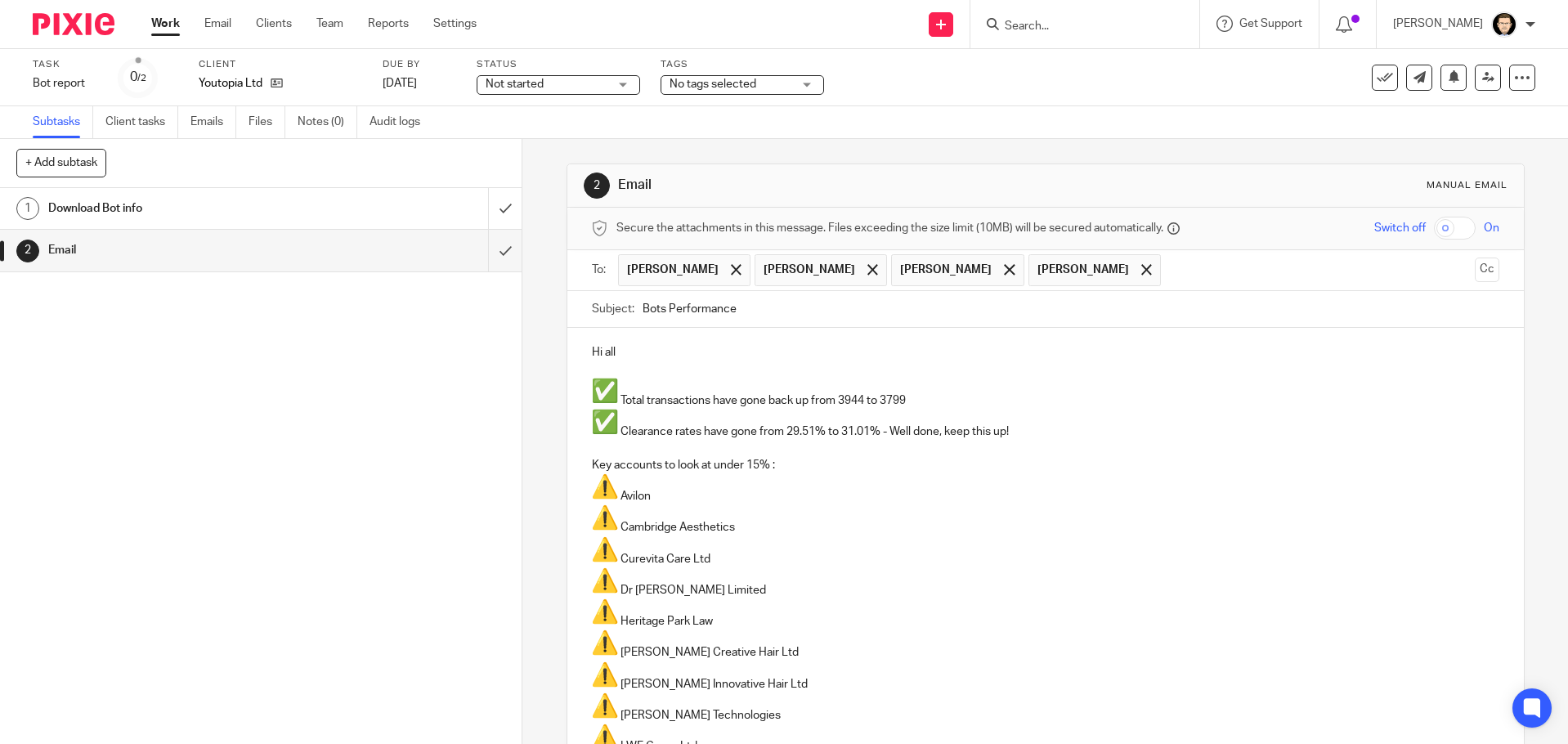
click at [1174, 263] on input "text" at bounding box center [1319, 271] width 299 height 32
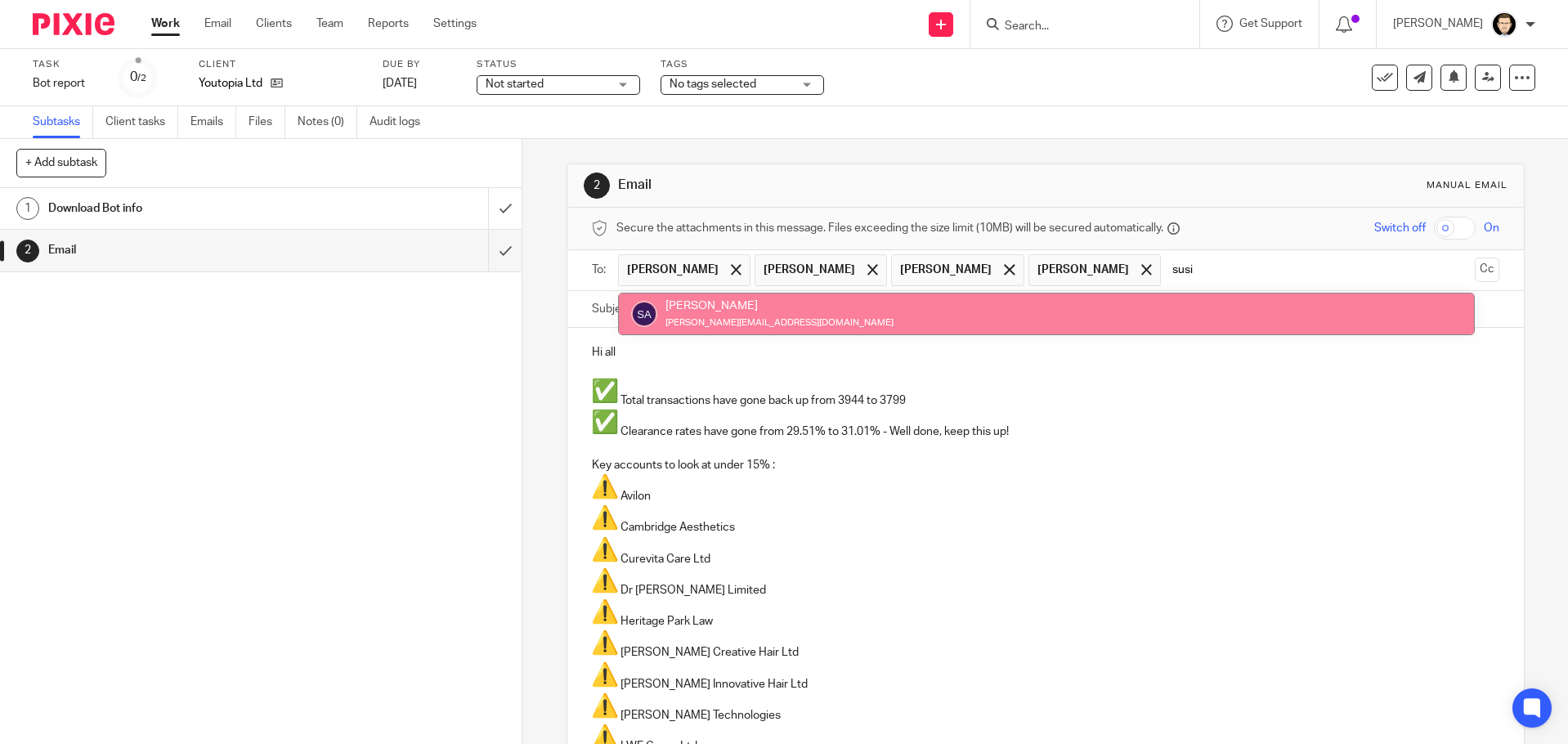
type input "susie"
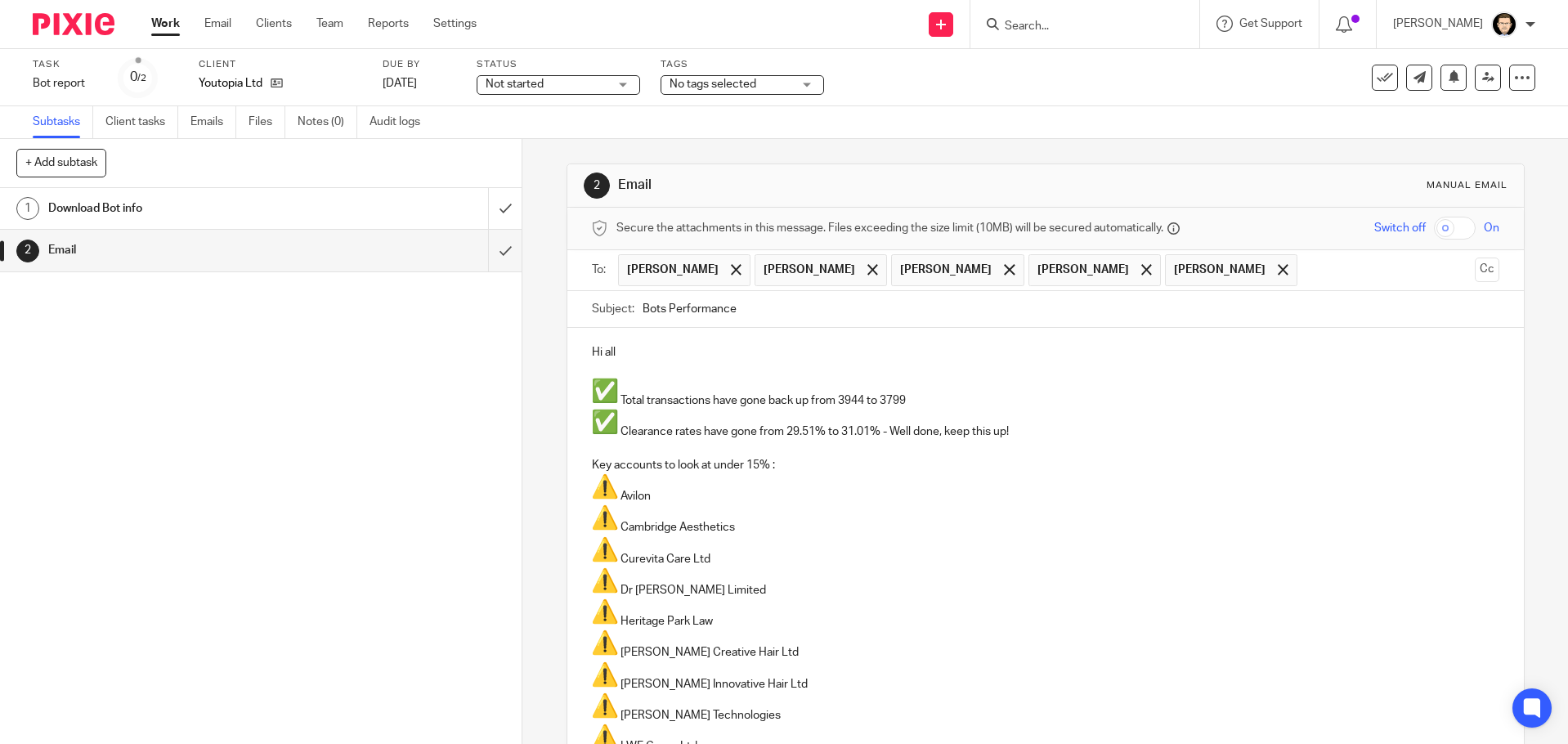
click at [762, 311] on input "Bots Performance" at bounding box center [1071, 309] width 857 height 36
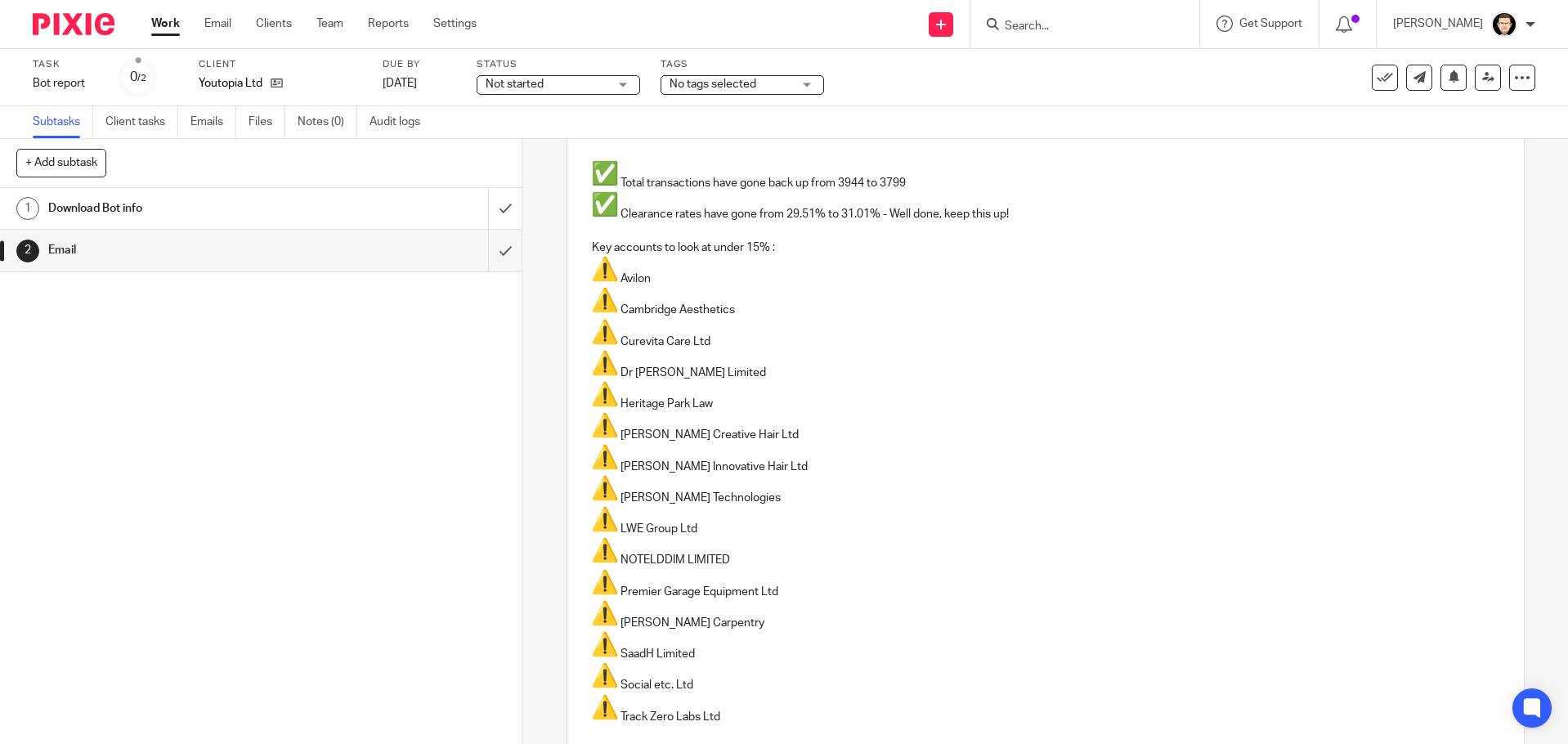
scroll to position [244, 0]
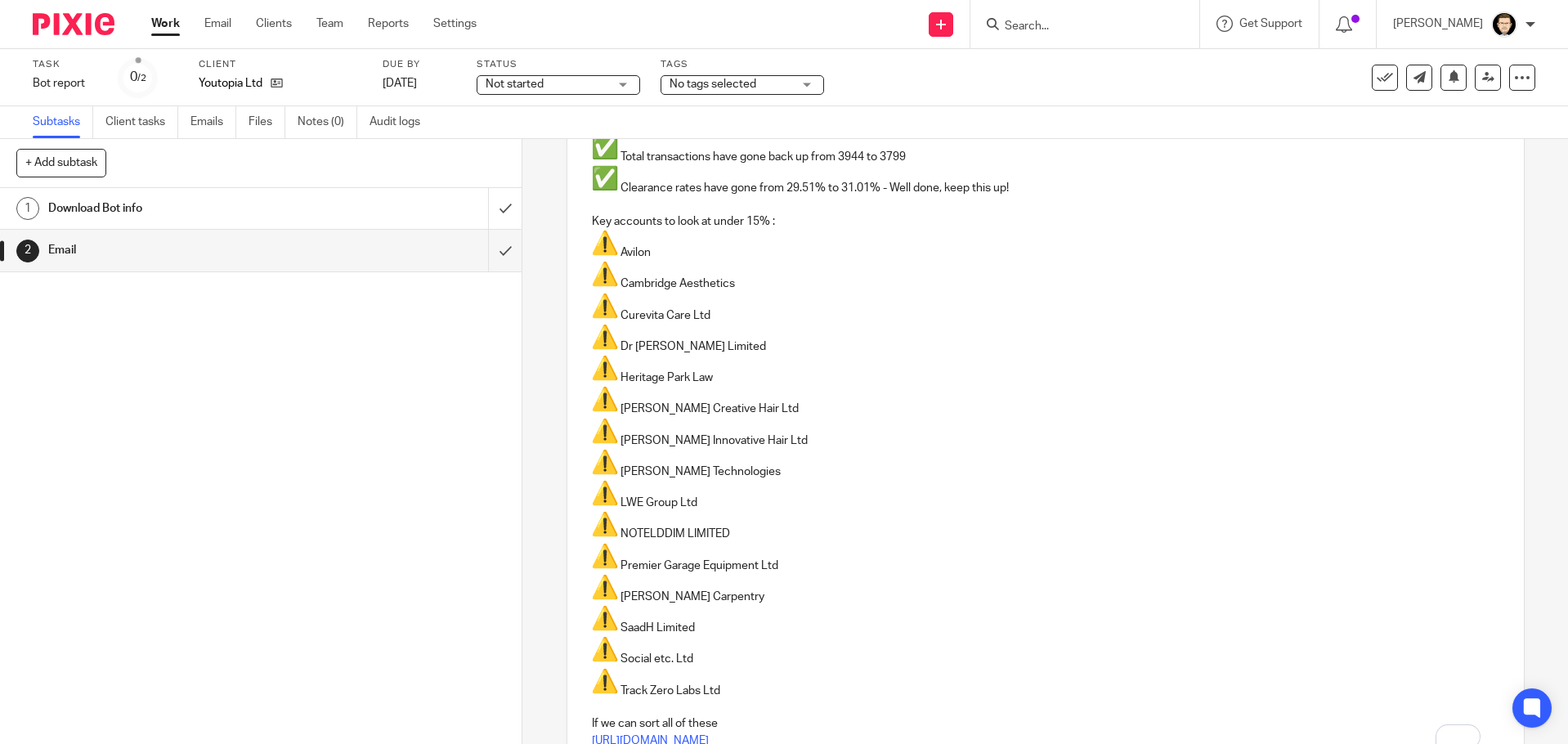
click at [762, 221] on p "Key accounts to look at under 15% :" at bounding box center [1045, 222] width 907 height 16
click at [606, 247] on img "To enrich screen reader interactions, please activate Accessibility in Grammarl…" at bounding box center [605, 242] width 26 height 26
click at [659, 251] on p "Avilon" at bounding box center [1045, 245] width 907 height 31
click at [724, 475] on p "Joan Technologies" at bounding box center [1045, 464] width 907 height 31
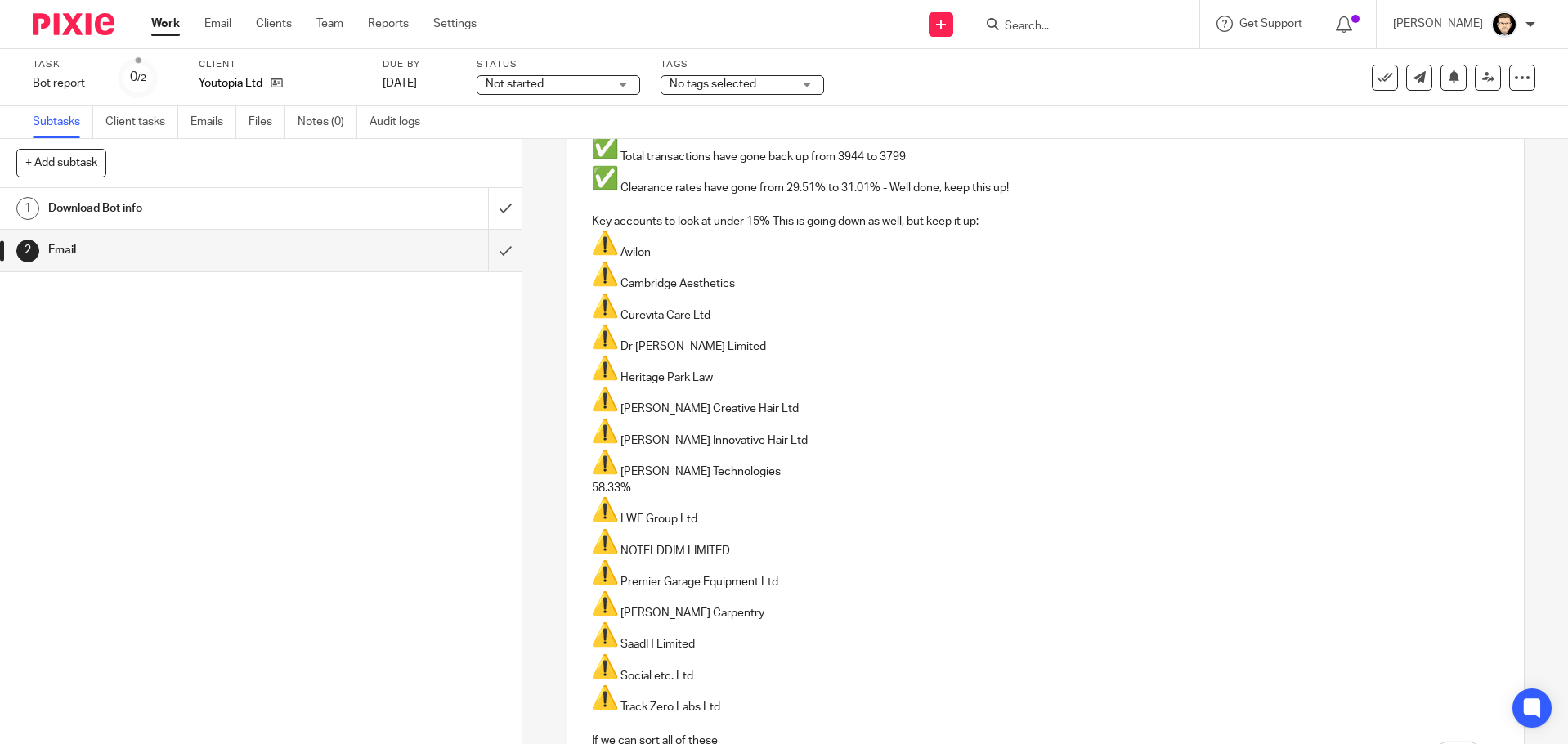
click at [611, 475] on span "To enrich screen reader interactions, please activate Accessibility in Grammarl…" at bounding box center [605, 471] width 26 height 12
click at [620, 473] on span "To enrich screen reader interactions, please activate Accessibility in Grammarl…" at bounding box center [618, 474] width 16 height 16
drag, startPoint x: 719, startPoint y: 467, endPoint x: 541, endPoint y: 460, distance: 178.1
click at [541, 460] on div "2 Email Manual email Secure the attachments in this message. Files exceeding th…" at bounding box center [1045, 441] width 1046 height 605
copy p "Joan Technologies"
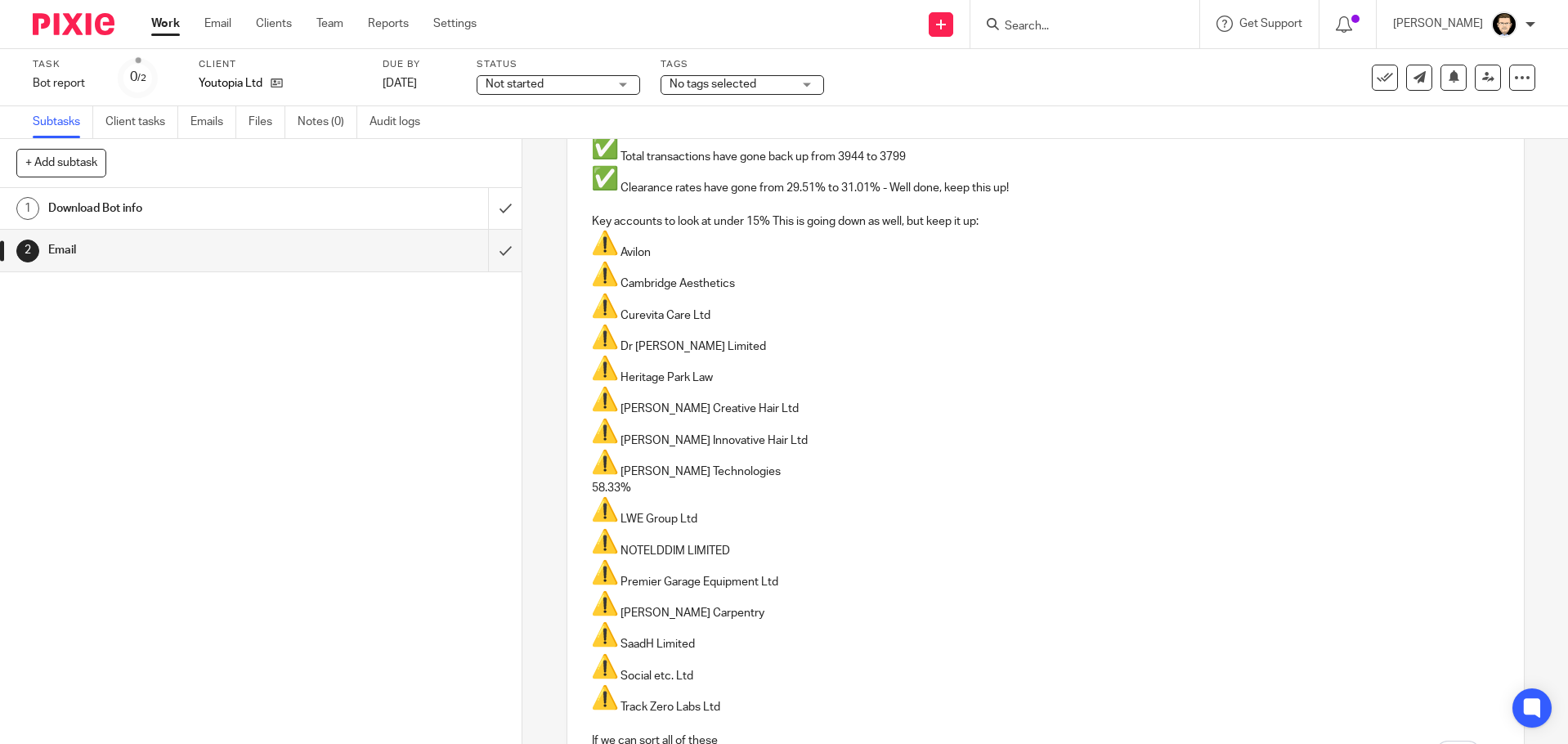
click at [756, 493] on p "58.33%" at bounding box center [1045, 488] width 907 height 16
drag, startPoint x: 699, startPoint y: 489, endPoint x: 521, endPoint y: 480, distance: 178.2
click at [523, 480] on div "2 Email Manual email Secure the attachments in this message. Files exceeding th…" at bounding box center [1045, 441] width 1046 height 605
click at [685, 490] on p "58.33%" at bounding box center [1045, 488] width 907 height 16
drag, startPoint x: 670, startPoint y: 491, endPoint x: 546, endPoint y: 496, distance: 124.1
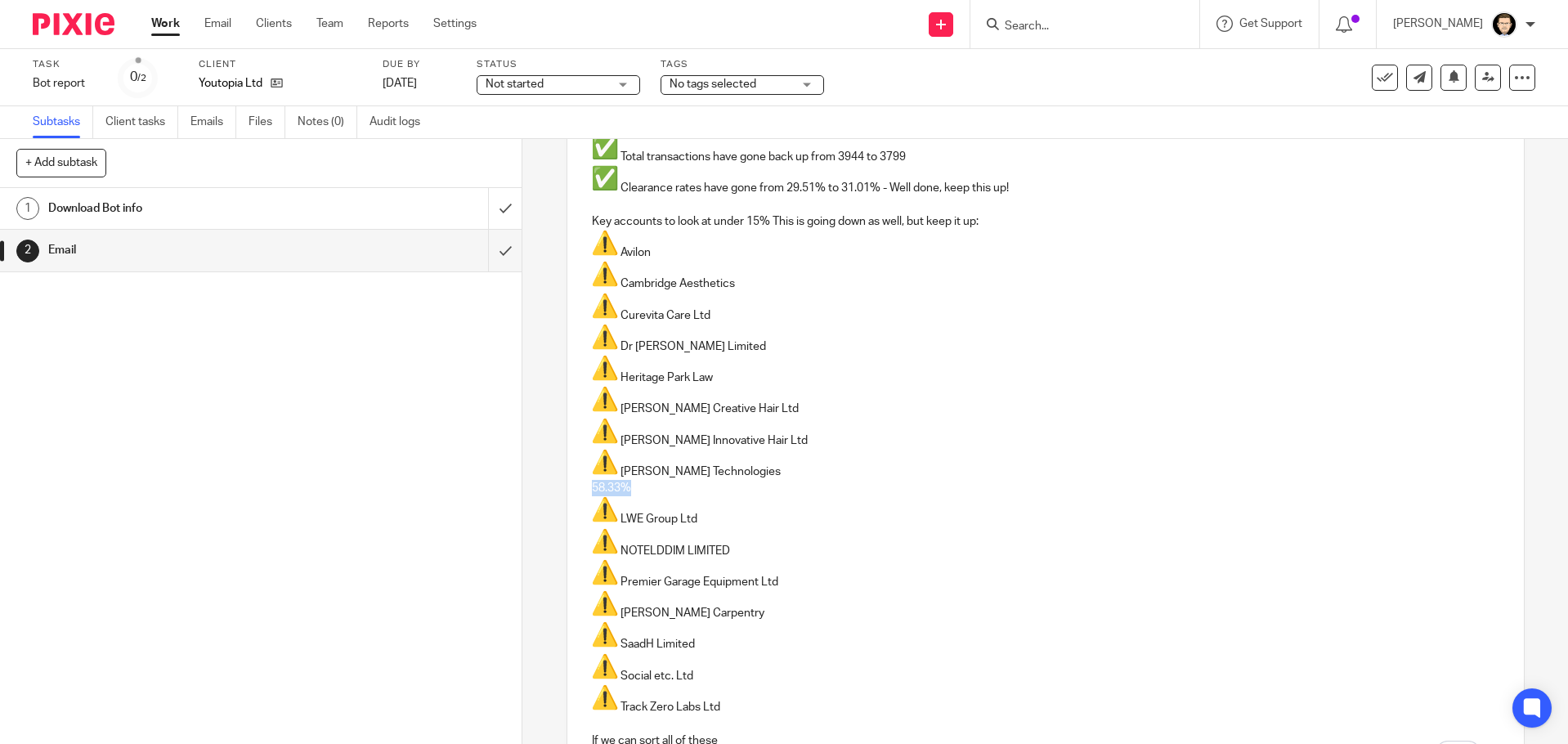
click at [546, 496] on div "2 Email Manual email Secure the attachments in this message. Files exceeding th…" at bounding box center [1045, 441] width 1046 height 605
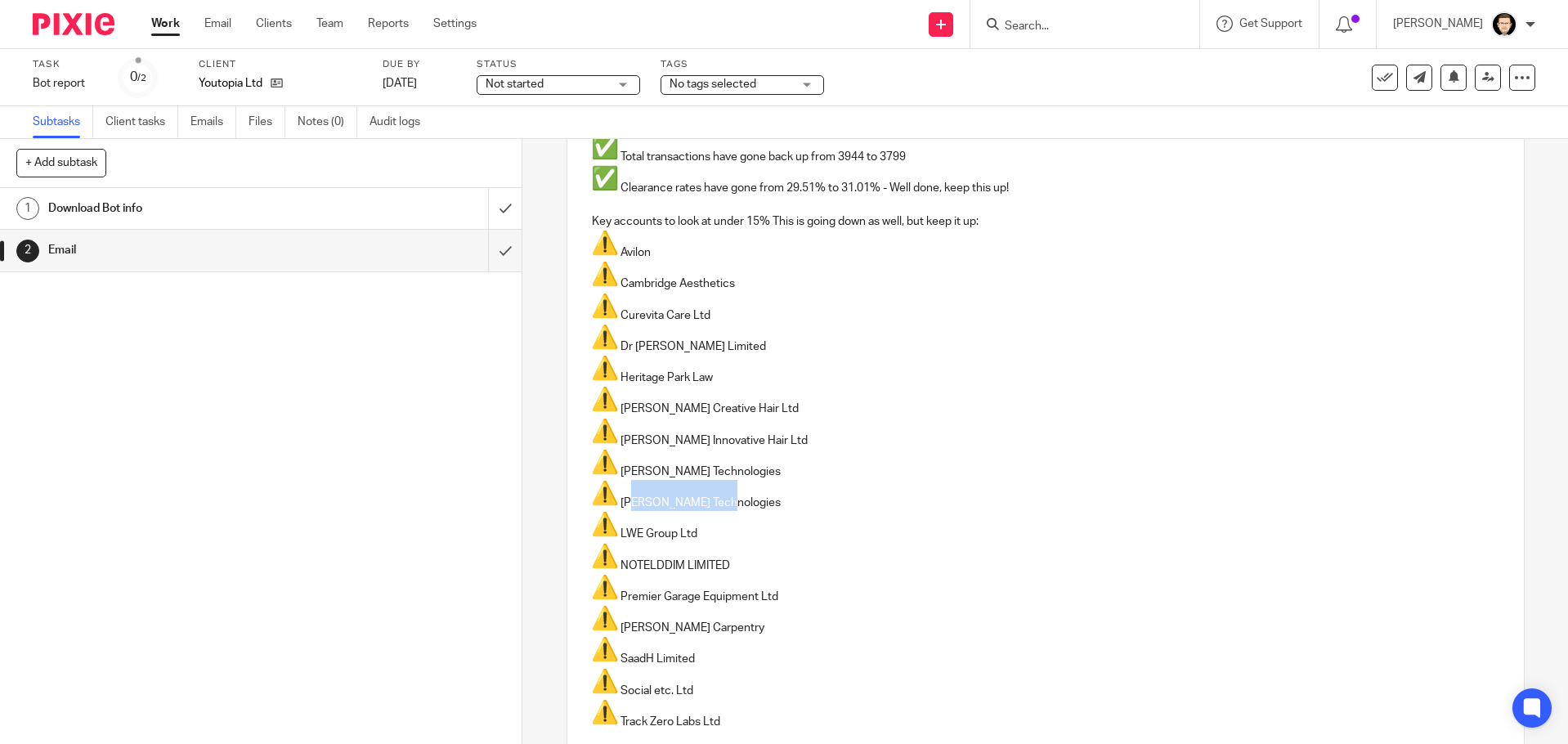
drag, startPoint x: 740, startPoint y: 501, endPoint x: 623, endPoint y: 502, distance: 117.0
click at [623, 502] on p "Joan Technologies" at bounding box center [1045, 495] width 907 height 31
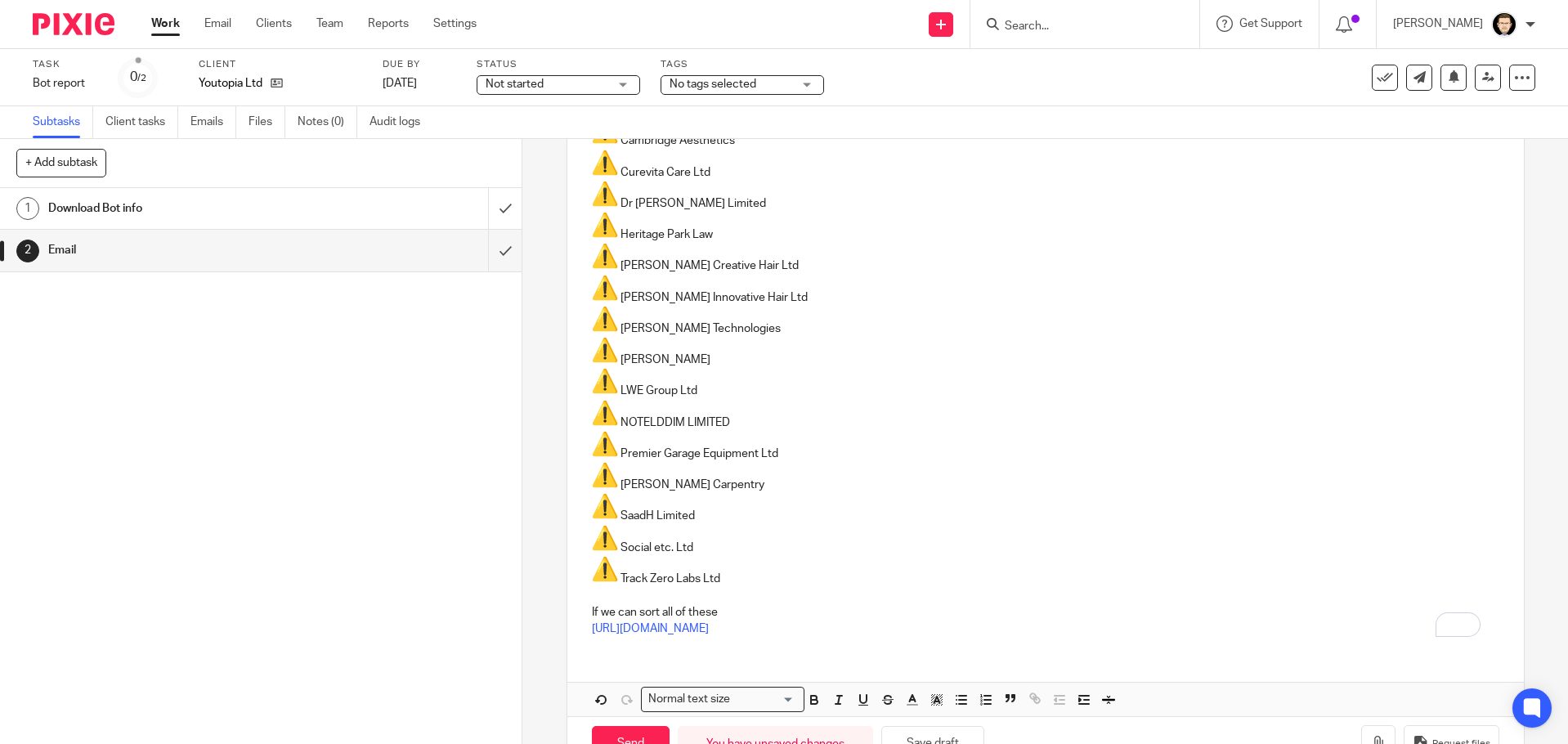
scroll to position [438, 0]
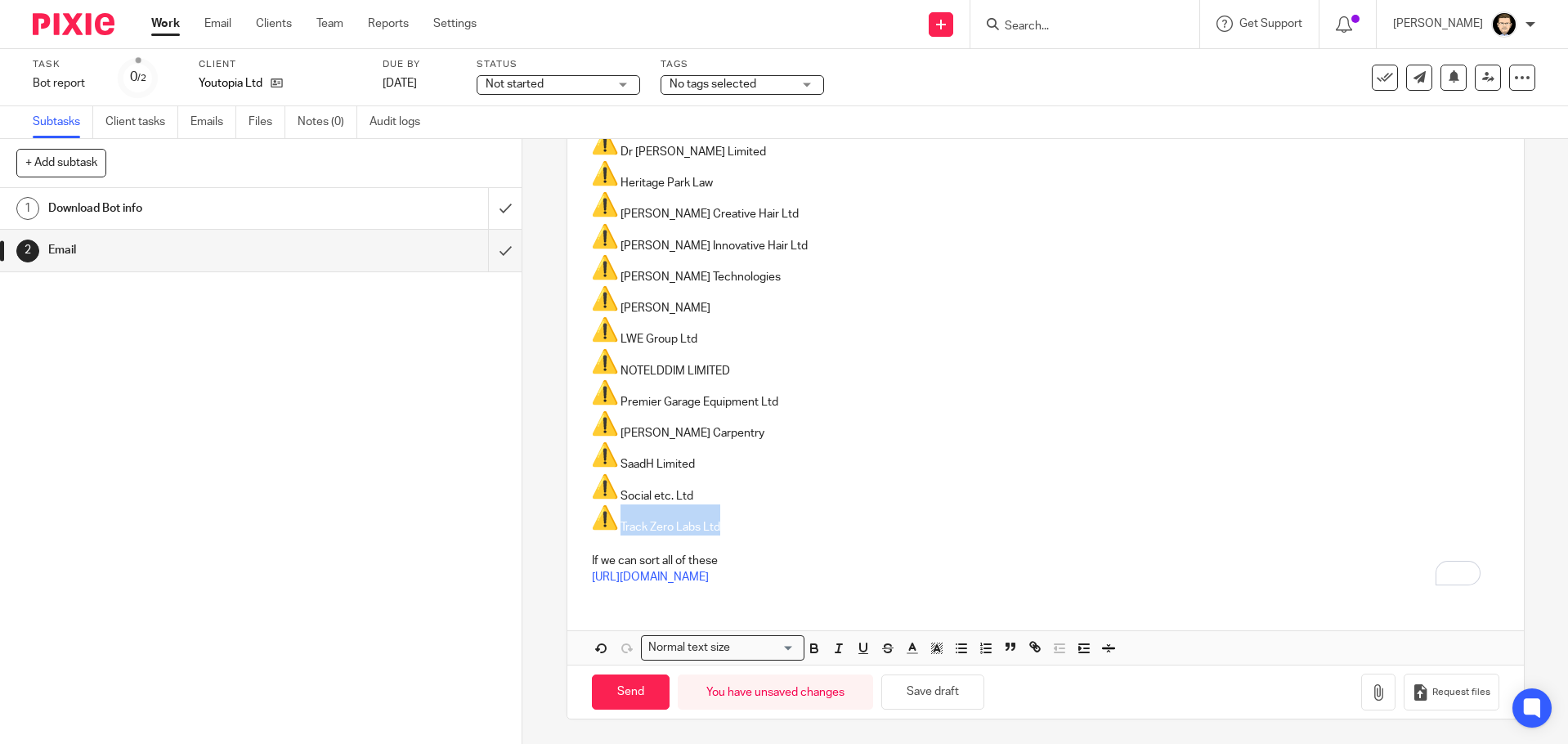
drag, startPoint x: 731, startPoint y: 526, endPoint x: 616, endPoint y: 531, distance: 115.1
click at [616, 531] on p "Track Zero Labs Ltd" at bounding box center [1045, 520] width 907 height 31
click at [912, 647] on icon "button" at bounding box center [913, 648] width 15 height 15
click at [915, 670] on li "color:#F44E3B" at bounding box center [918, 669] width 12 height 12
click at [838, 505] on p "Track Zero Labs Ltd" at bounding box center [1045, 520] width 907 height 31
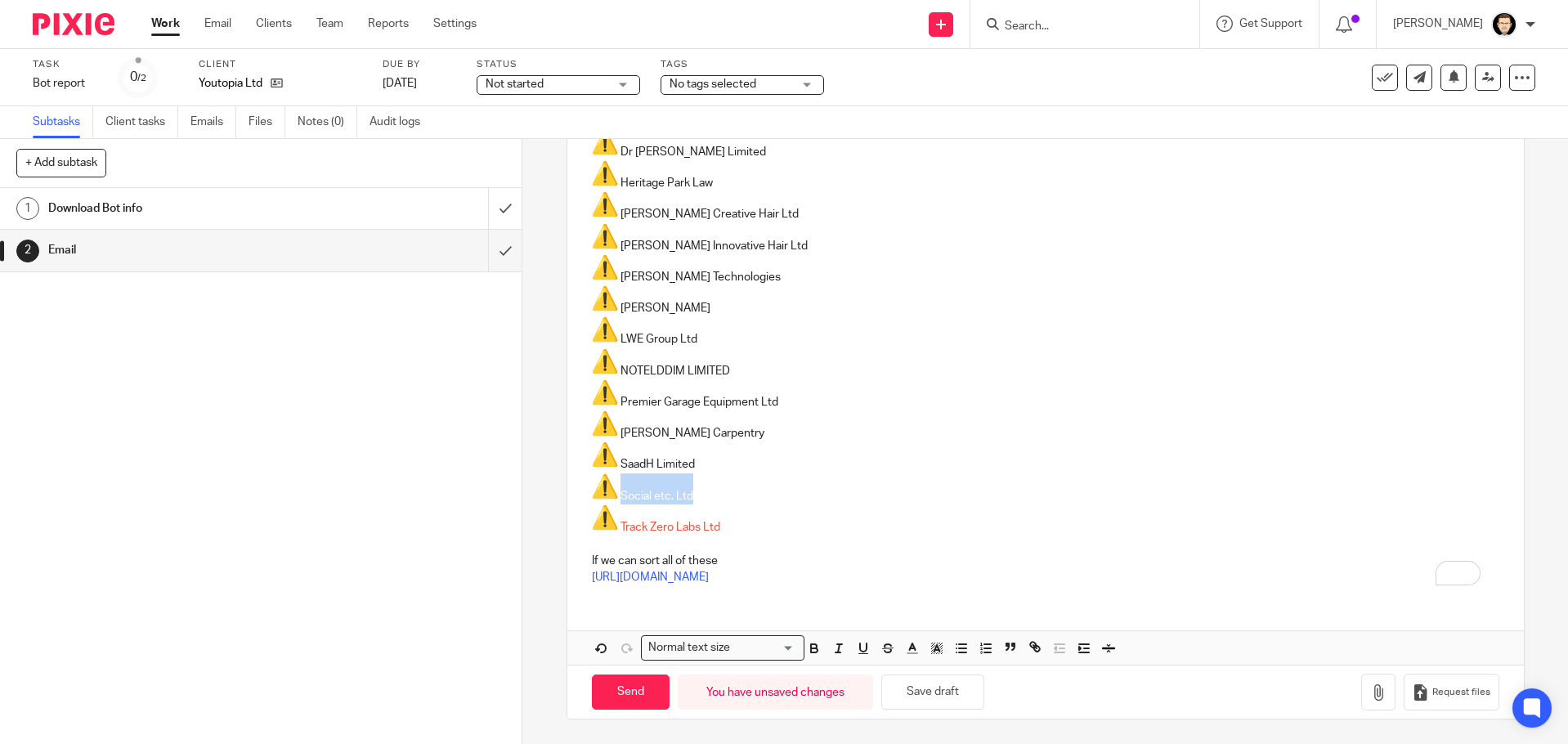
drag, startPoint x: 710, startPoint y: 496, endPoint x: 614, endPoint y: 490, distance: 96.2
click at [614, 490] on p "Social etc. Ltd" at bounding box center [1045, 489] width 907 height 31
click at [906, 643] on icon "button" at bounding box center [913, 648] width 15 height 15
click at [912, 667] on li "color:#F44E3B" at bounding box center [918, 669] width 12 height 12
click at [735, 456] on p "SaadH Limited" at bounding box center [1045, 457] width 907 height 31
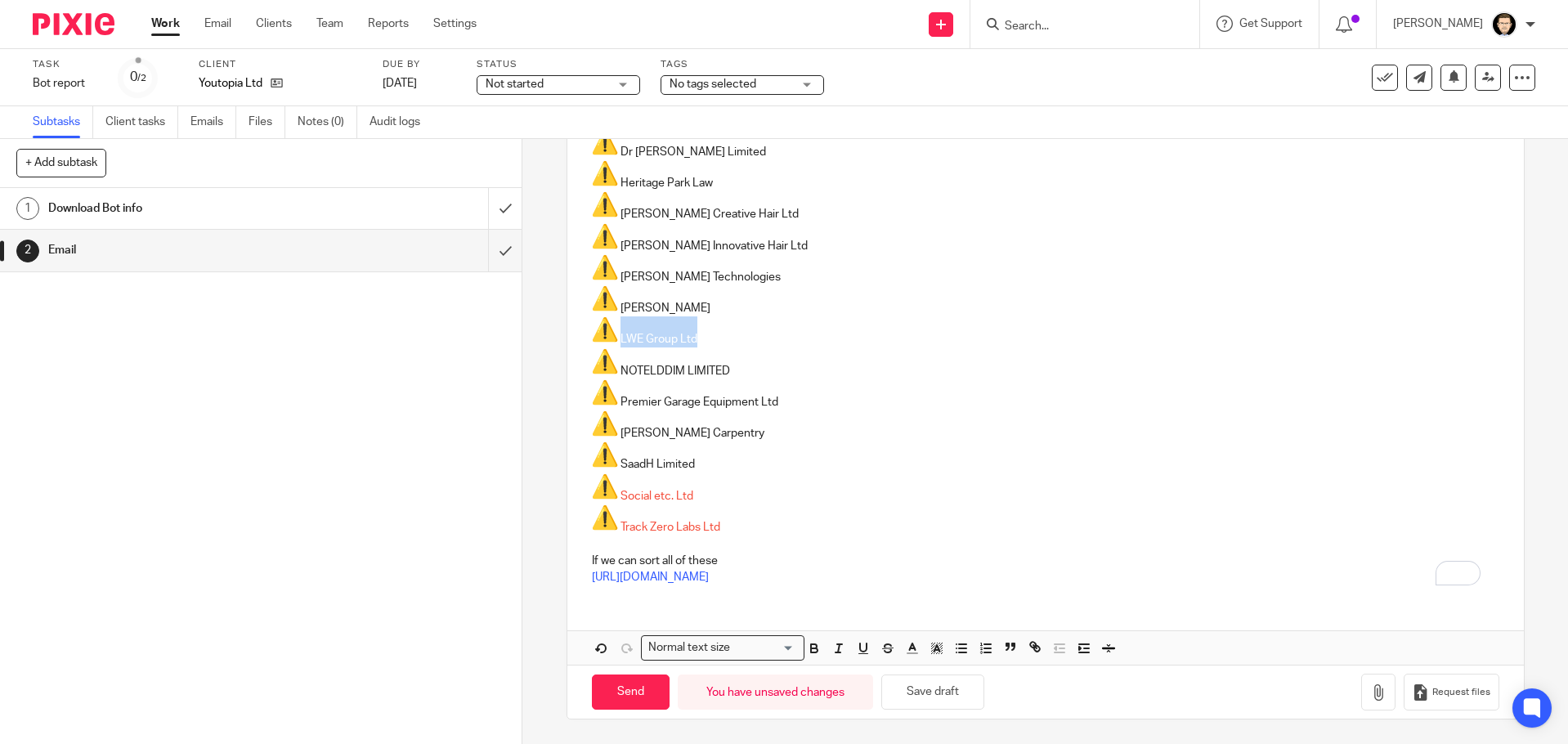
drag, startPoint x: 697, startPoint y: 342, endPoint x: 617, endPoint y: 339, distance: 80.1
click at [617, 339] on p "LWE Group Ltd" at bounding box center [1045, 331] width 907 height 31
click at [906, 651] on icon "button" at bounding box center [913, 648] width 15 height 15
click at [912, 669] on li "color:#F44E3B" at bounding box center [918, 669] width 12 height 12
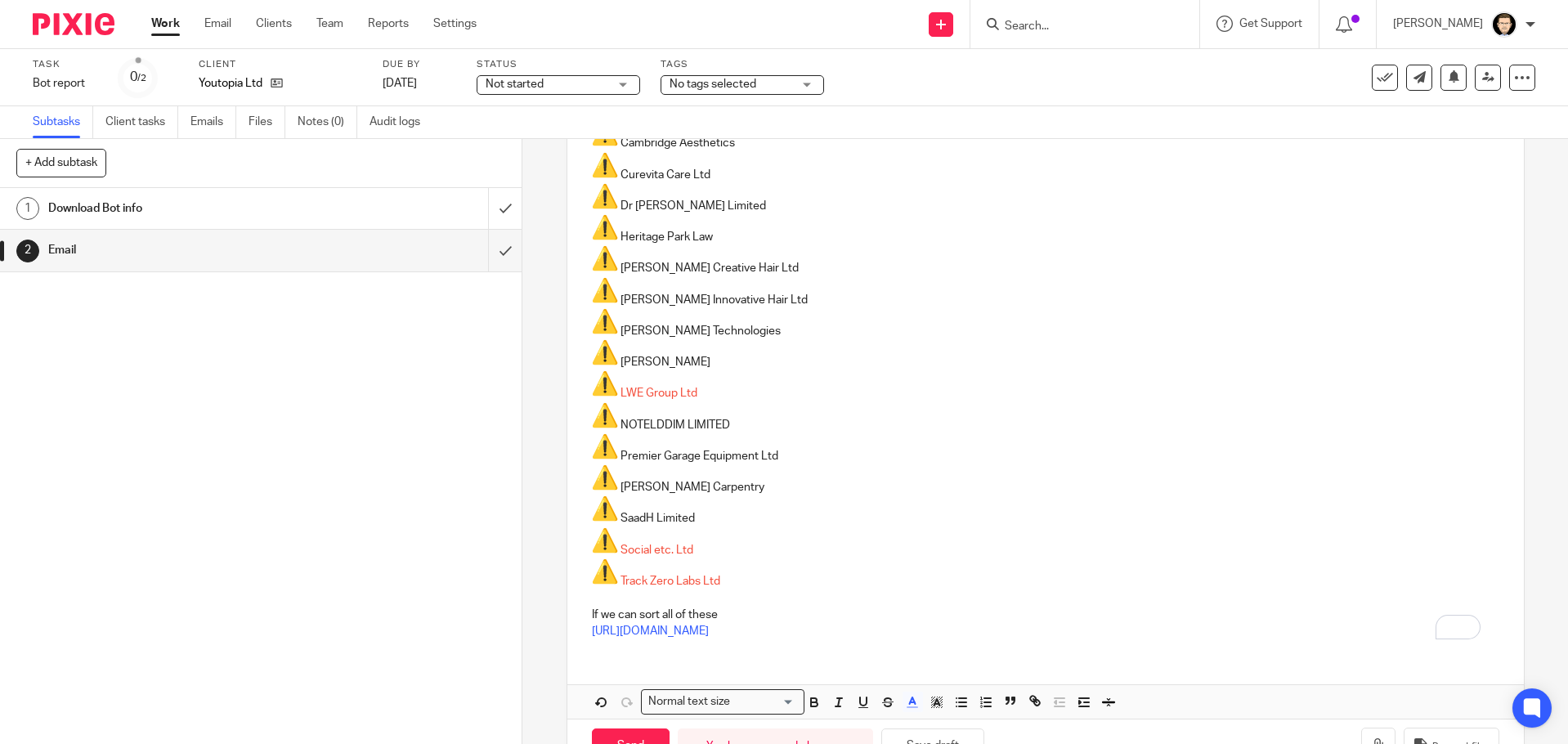
scroll to position [356, 0]
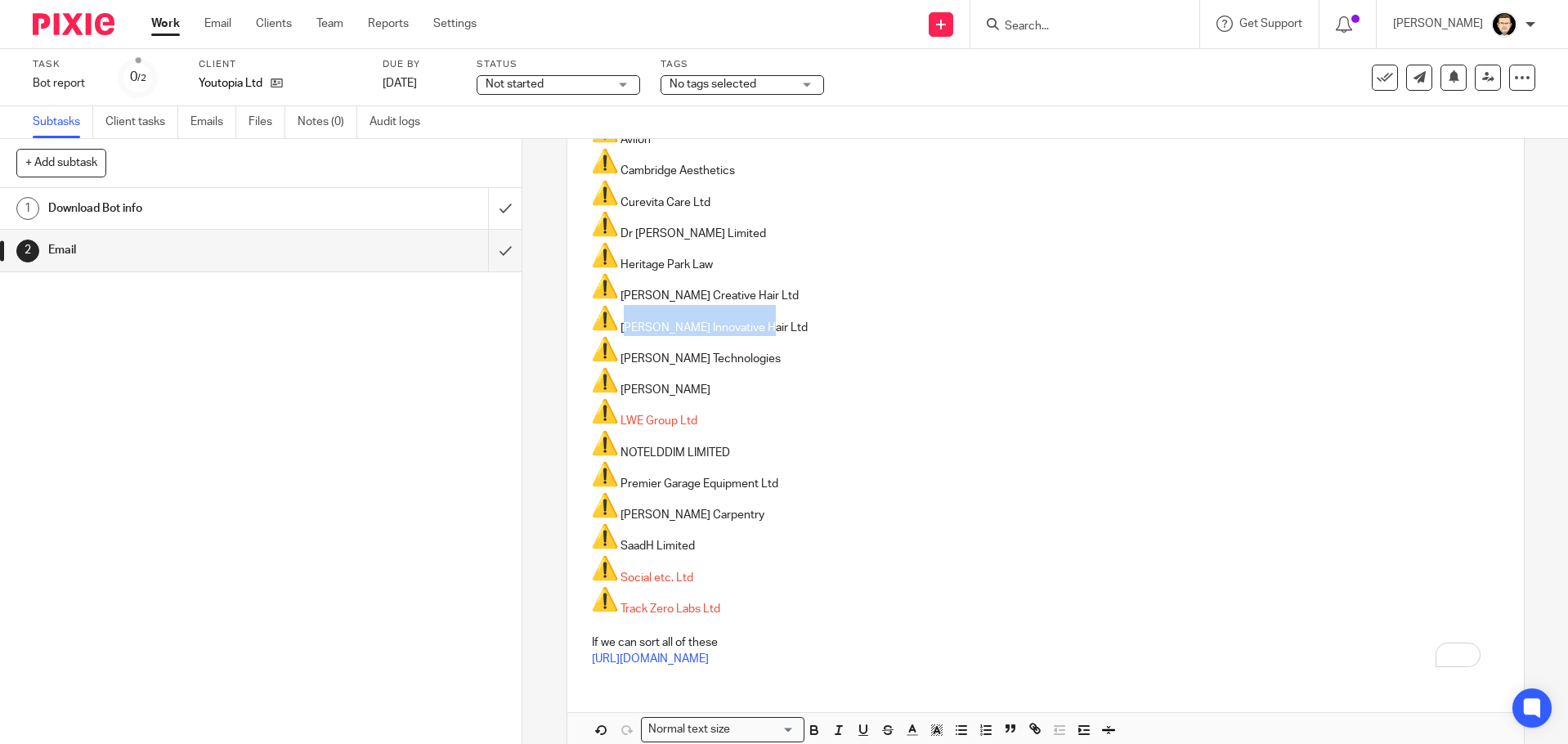
drag, startPoint x: 751, startPoint y: 324, endPoint x: 618, endPoint y: 325, distance: 133.0
click at [618, 325] on p "[PERSON_NAME] Innovative Hair Ltd" at bounding box center [1045, 320] width 907 height 31
click at [916, 730] on button "button" at bounding box center [913, 729] width 20 height 20
click at [910, 726] on polyline "button" at bounding box center [913, 728] width 5 height 6
click at [907, 735] on line "button" at bounding box center [912, 735] width 10 height 0
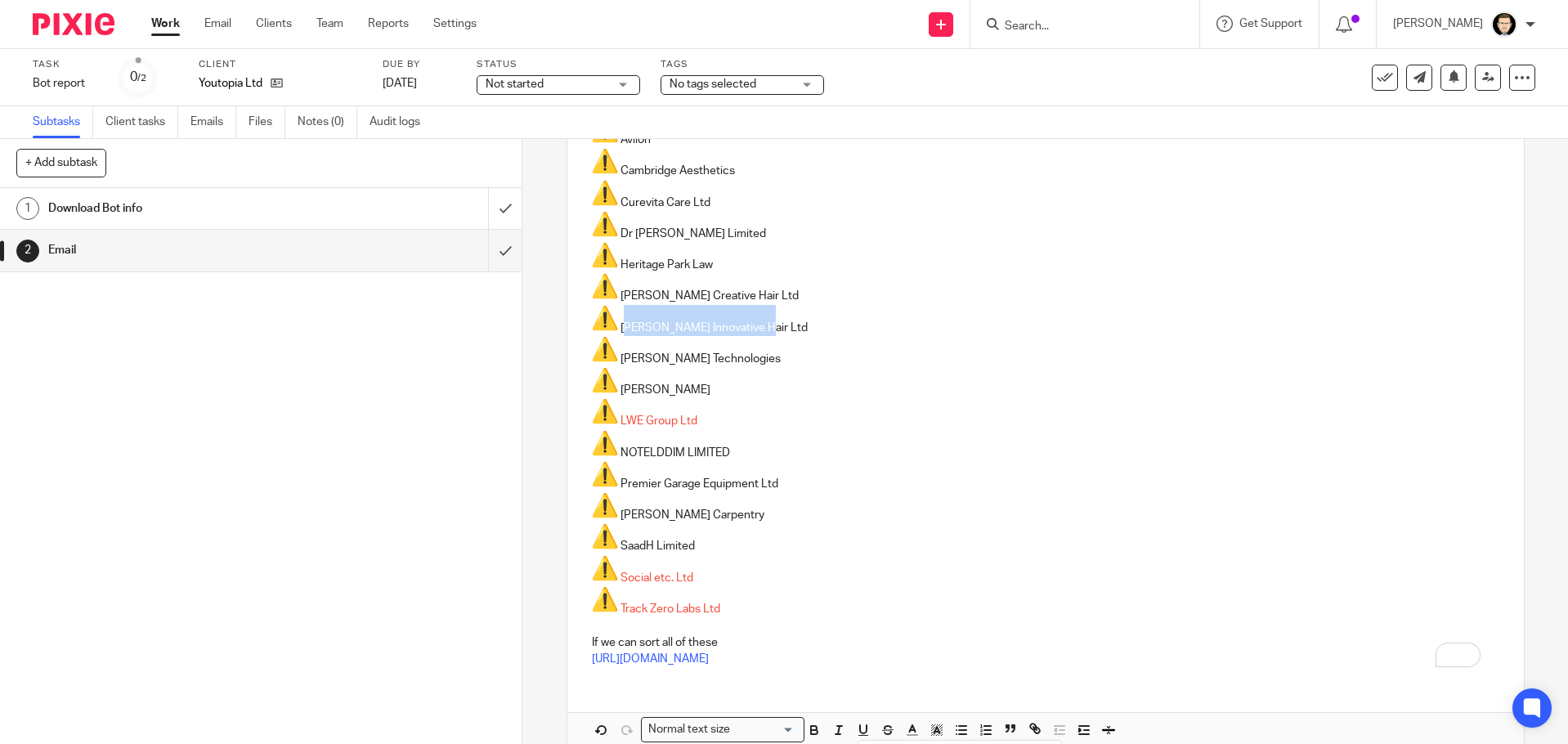
scroll to position [438, 0]
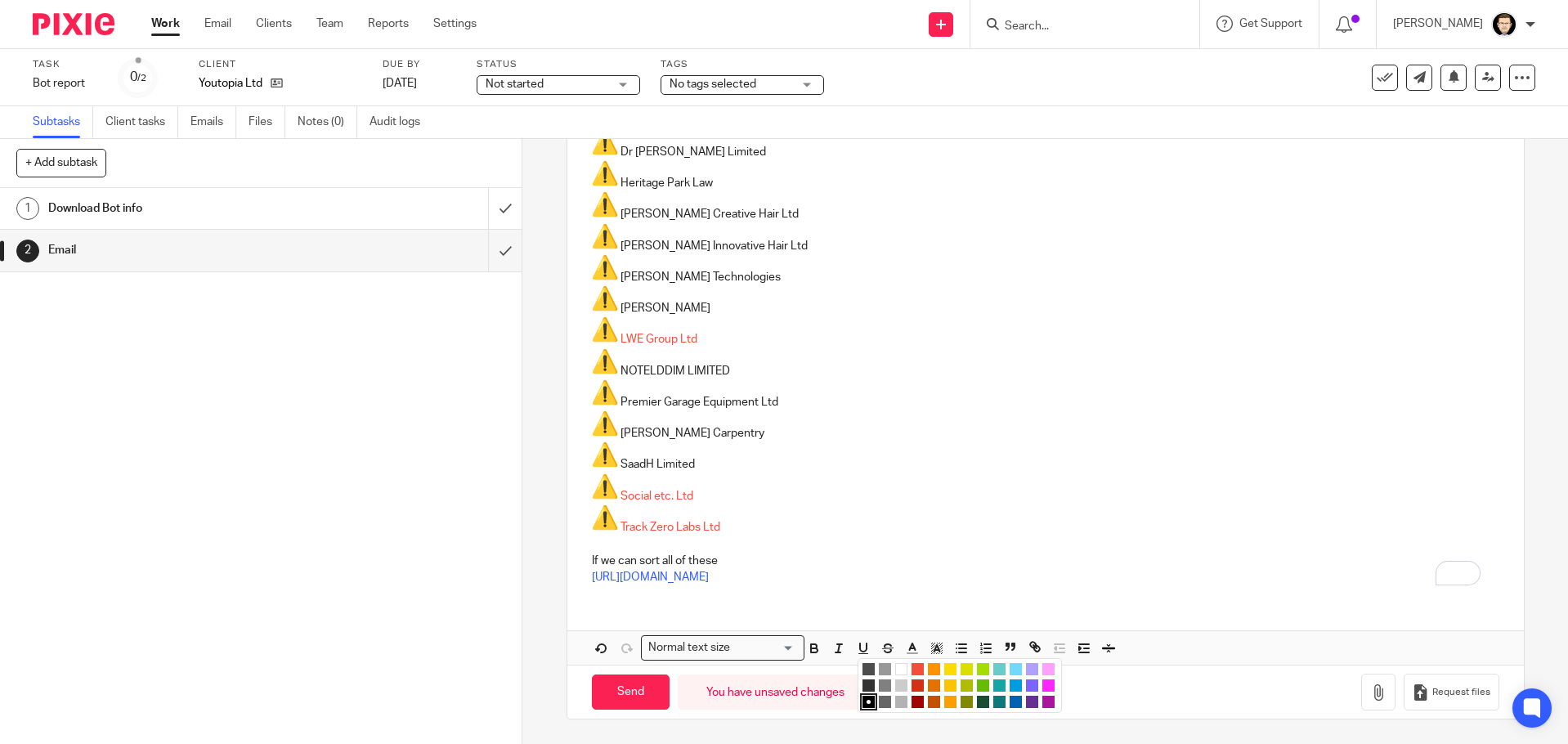
click at [914, 668] on li "color:#F44E3B" at bounding box center [918, 669] width 12 height 12
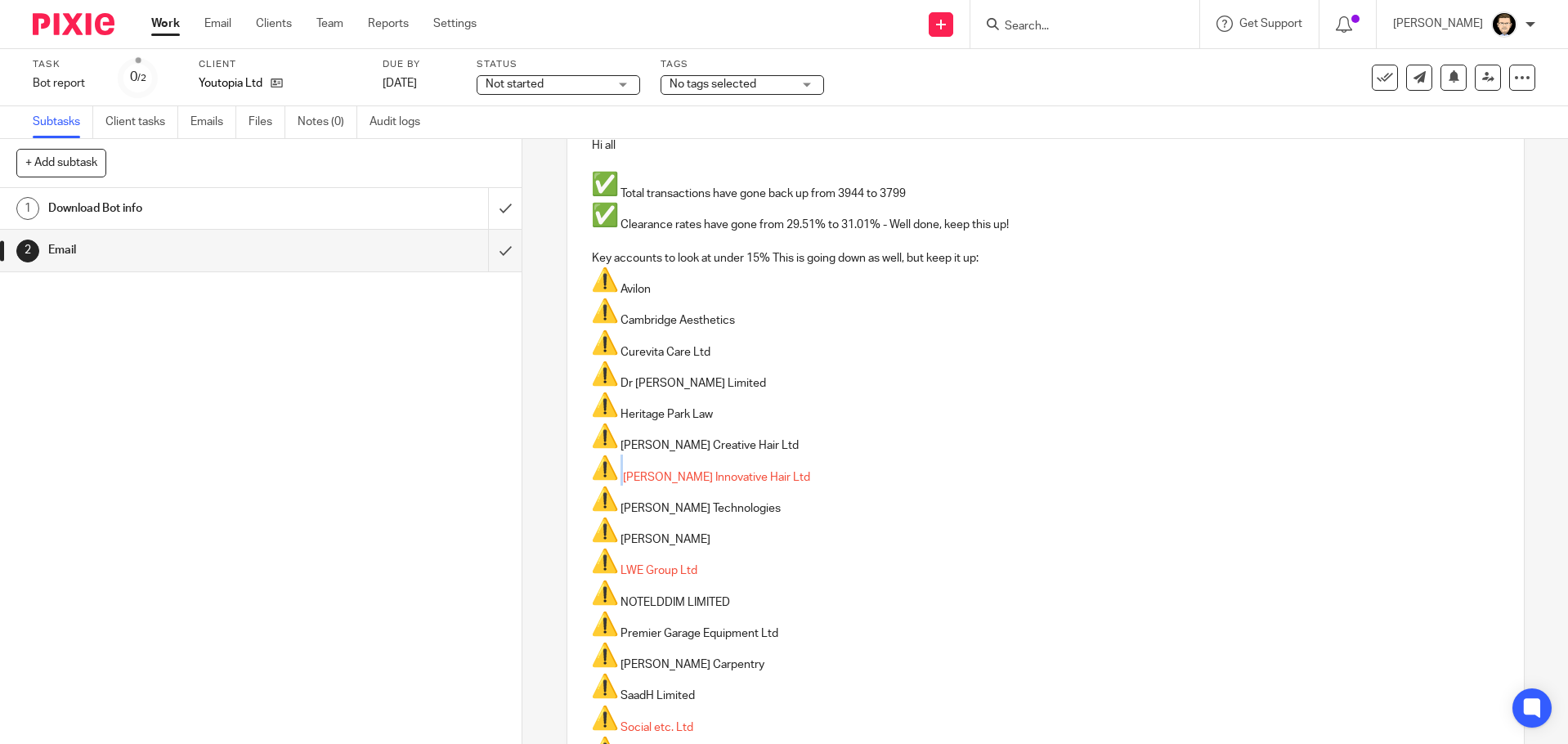
scroll to position [193, 0]
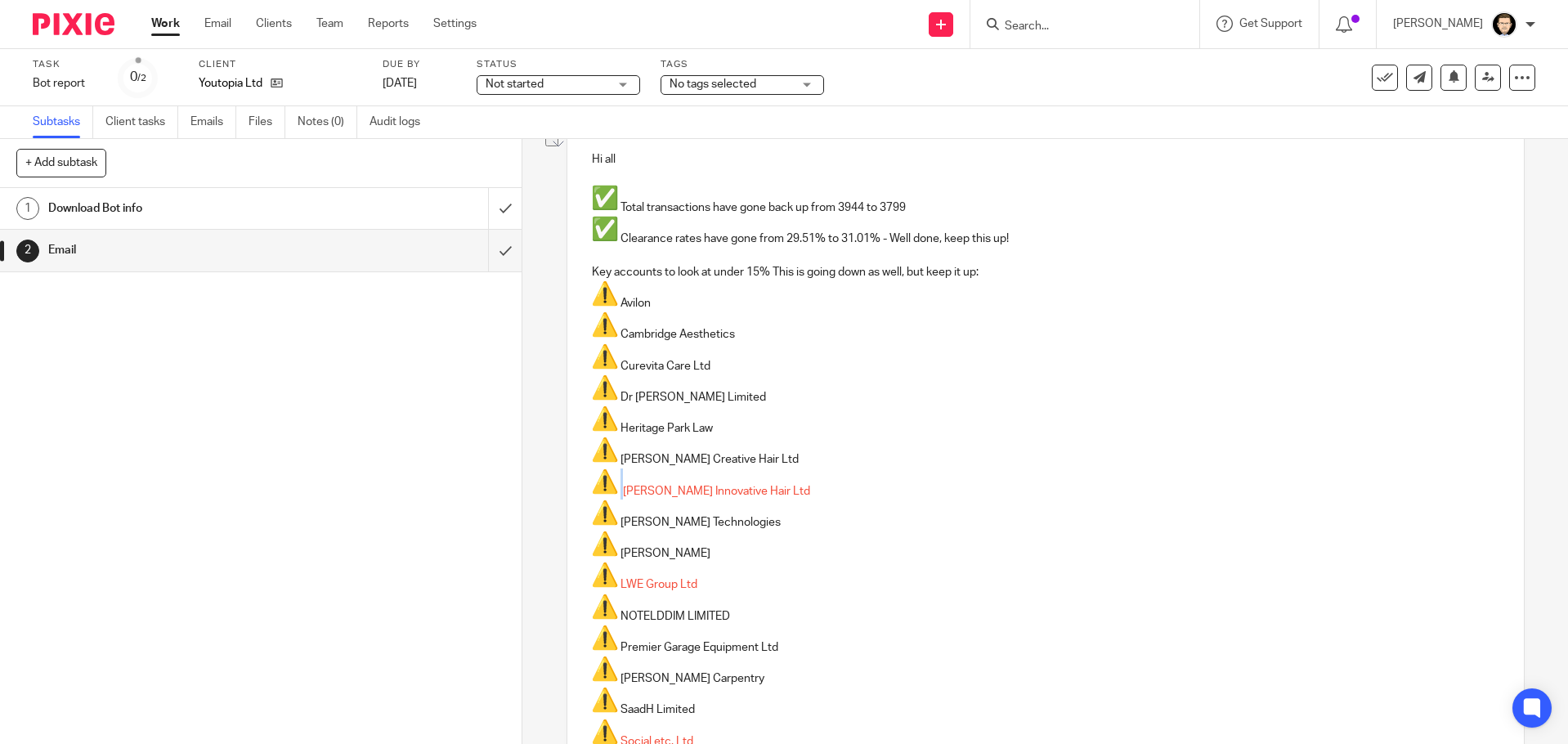
drag, startPoint x: 718, startPoint y: 363, endPoint x: 616, endPoint y: 366, distance: 102.0
click at [616, 366] on p "Curevita Care Ltd" at bounding box center [1045, 359] width 907 height 31
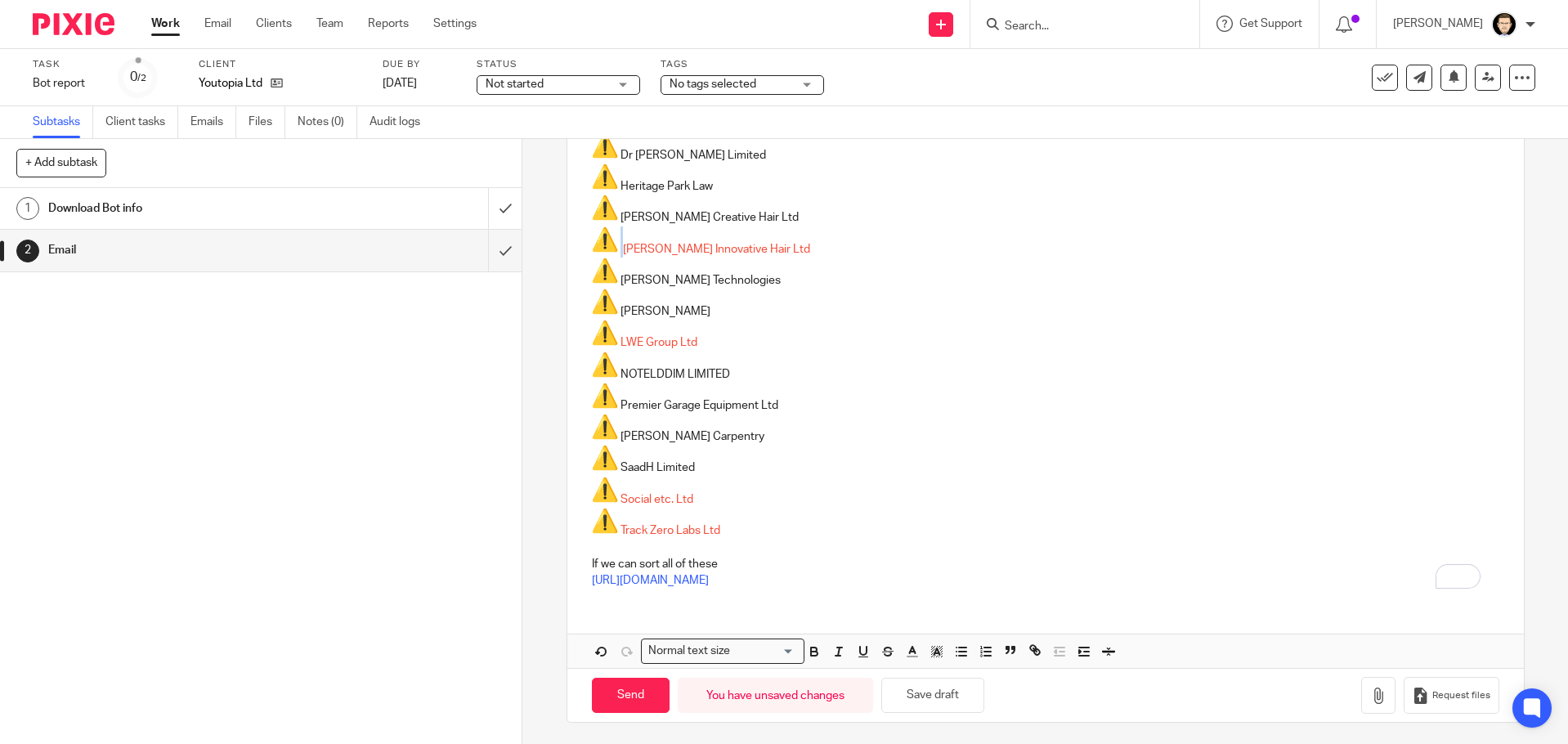
scroll to position [438, 0]
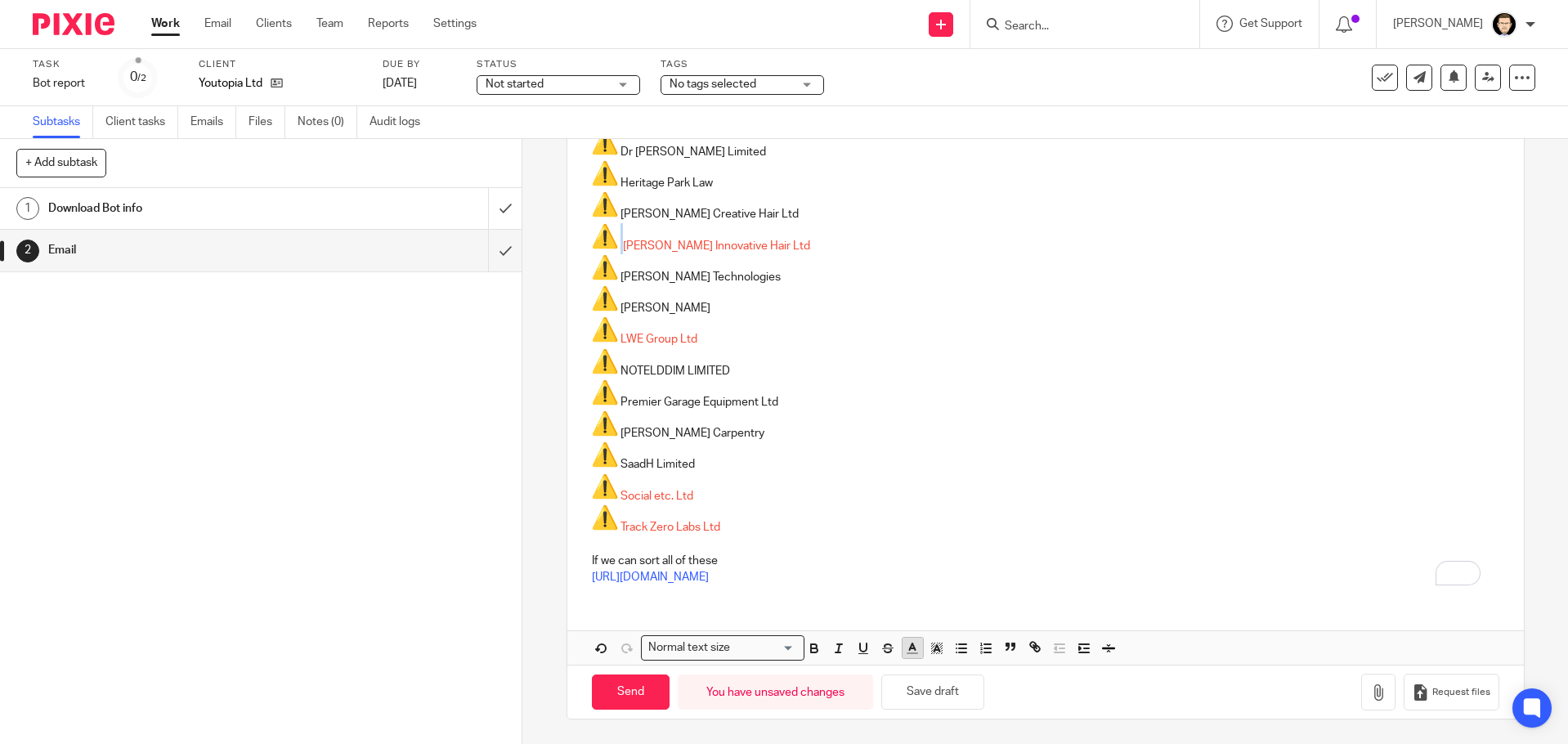
click at [910, 646] on polyline "button" at bounding box center [913, 646] width 5 height 6
click at [913, 669] on li "color:#F44E3B" at bounding box center [918, 669] width 12 height 12
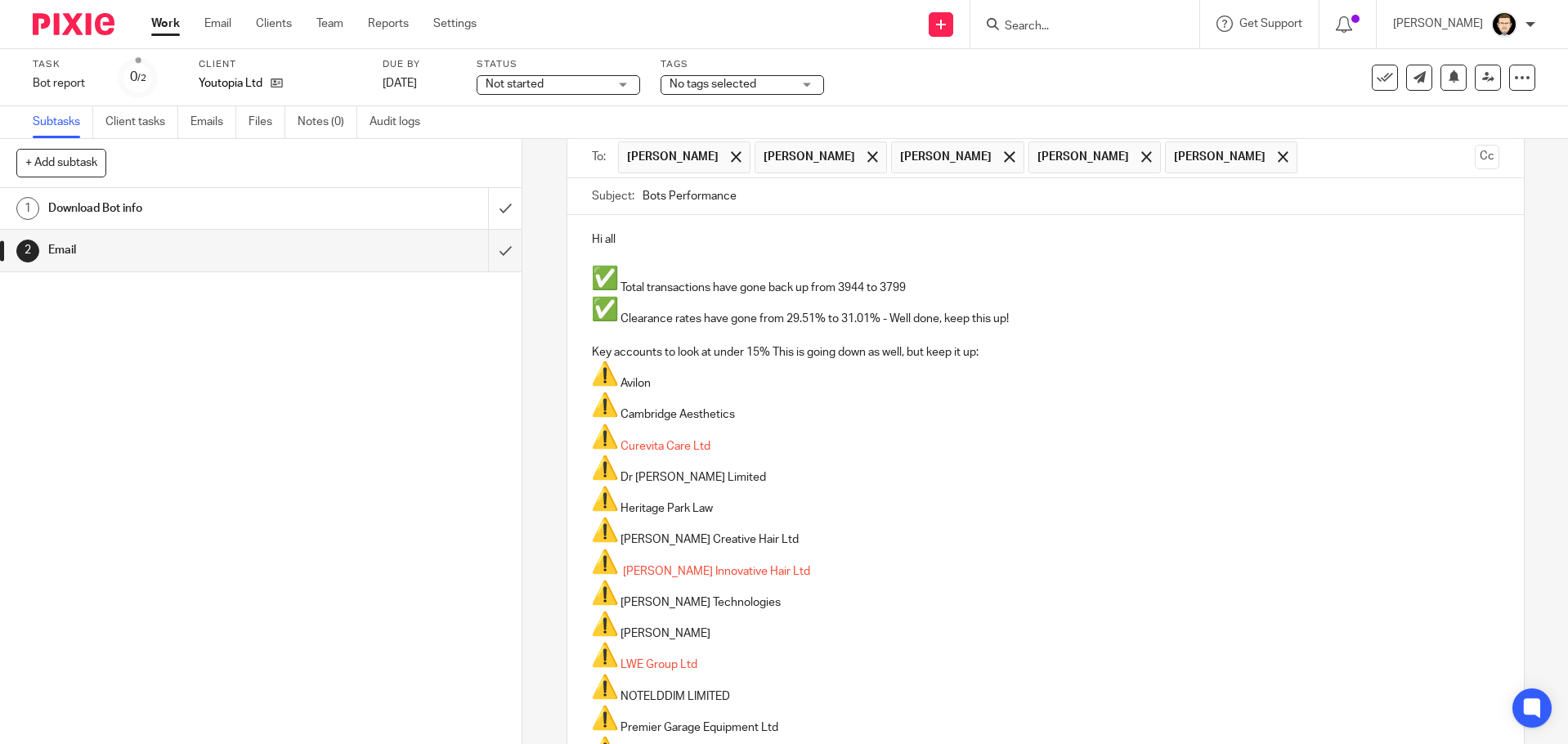
scroll to position [111, 0]
click at [870, 456] on p "Dr [PERSON_NAME] Limited" at bounding box center [1045, 471] width 907 height 31
click at [981, 351] on p "Key accounts to look at under 15% This is going down as well, but keep it up:" at bounding box center [1045, 353] width 907 height 16
click at [978, 352] on p "Key accounts to look at under 15% This is going down as well, but keep it up:" at bounding box center [1045, 353] width 907 height 16
click at [973, 352] on p "Key accounts to look at under 15% This is going down as well, but keep it up:" at bounding box center [1045, 353] width 907 height 16
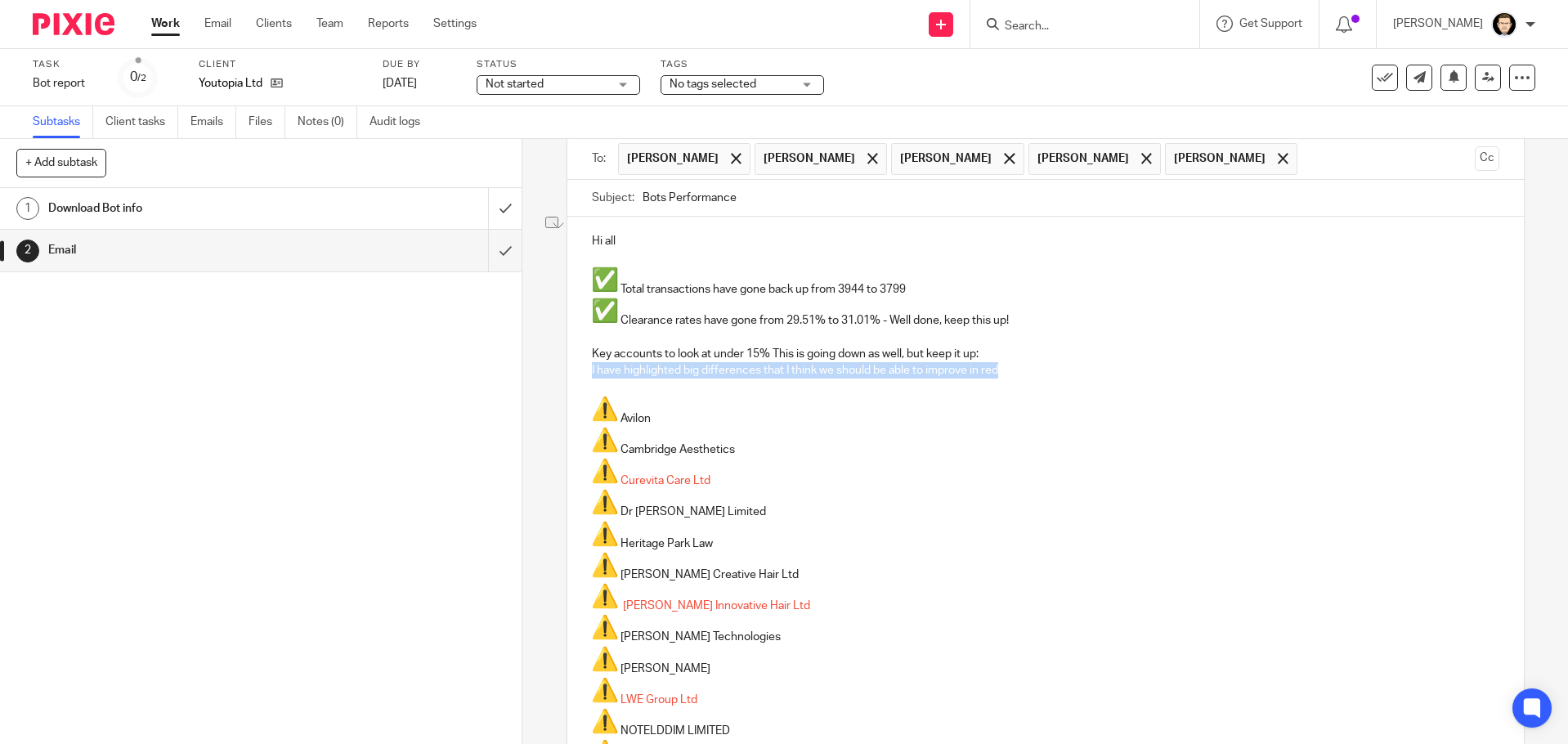
drag, startPoint x: 967, startPoint y: 372, endPoint x: 587, endPoint y: 368, distance: 380.0
click at [592, 368] on p "I have highlighted big differences that I think we should be able to improve in…" at bounding box center [1045, 370] width 907 height 16
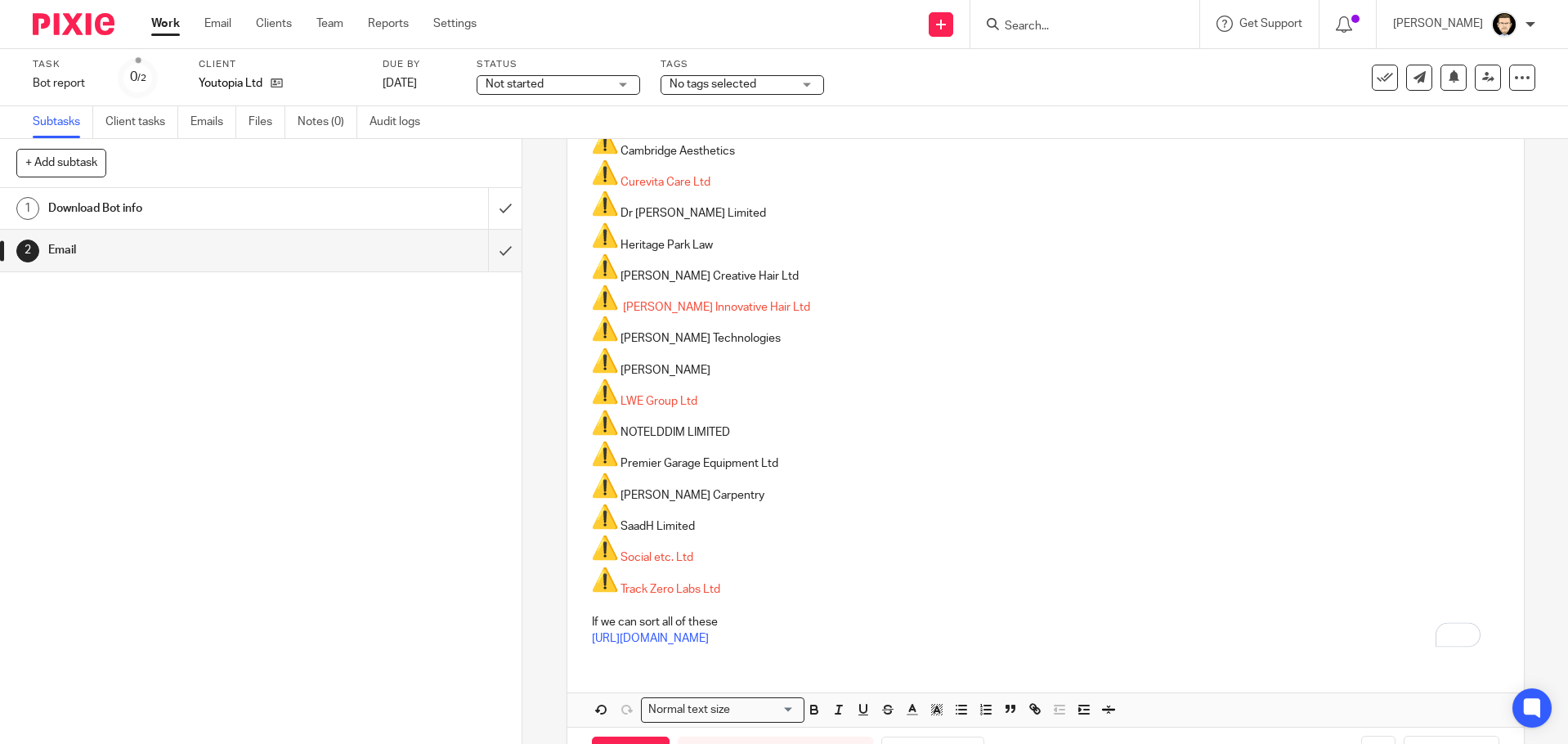
scroll to position [472, 0]
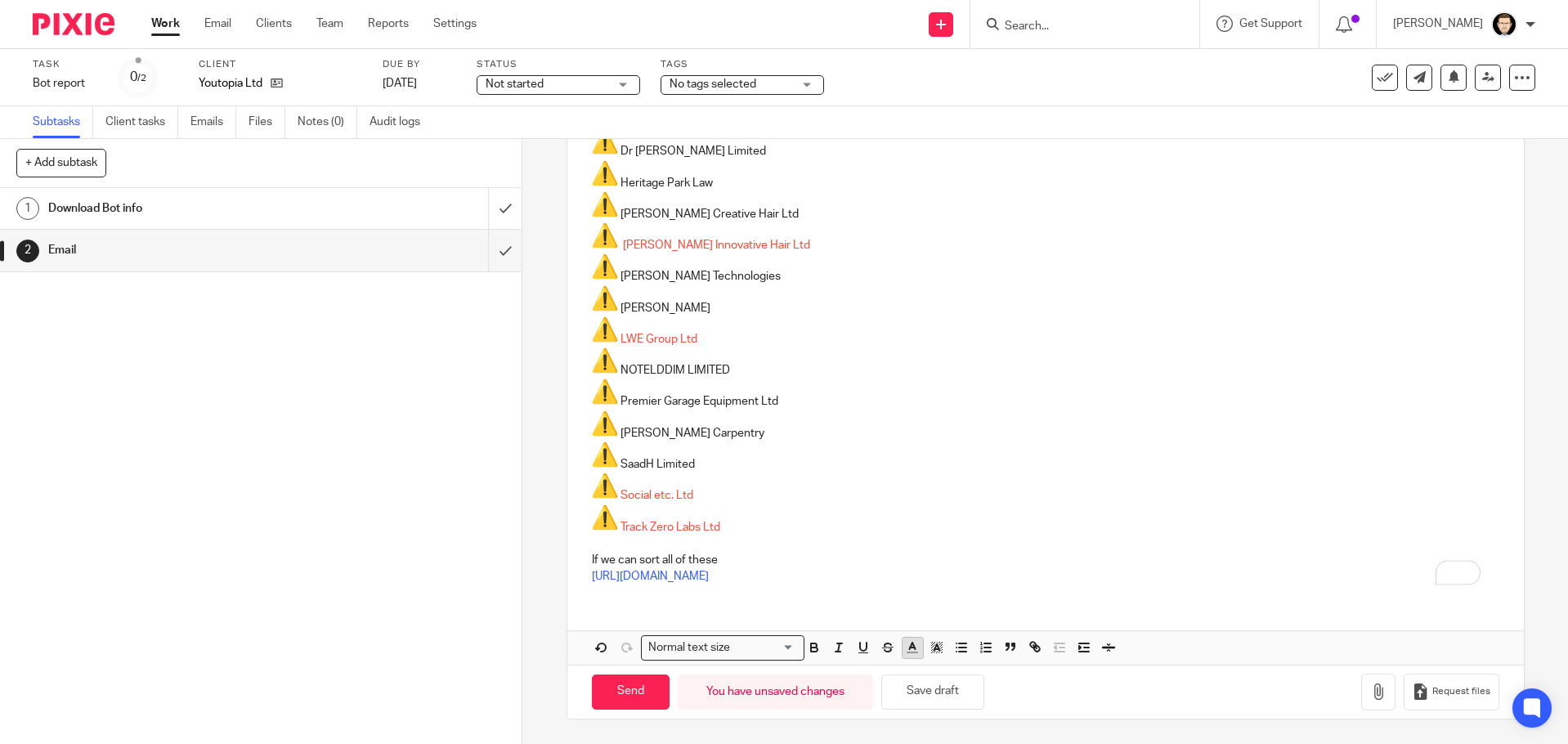
click at [910, 644] on polyline "button" at bounding box center [913, 645] width 5 height 6
click at [916, 667] on li "color:#F44E3B" at bounding box center [918, 669] width 12 height 12
click at [618, 695] on input "Send" at bounding box center [630, 691] width 77 height 35
type input "Sent"
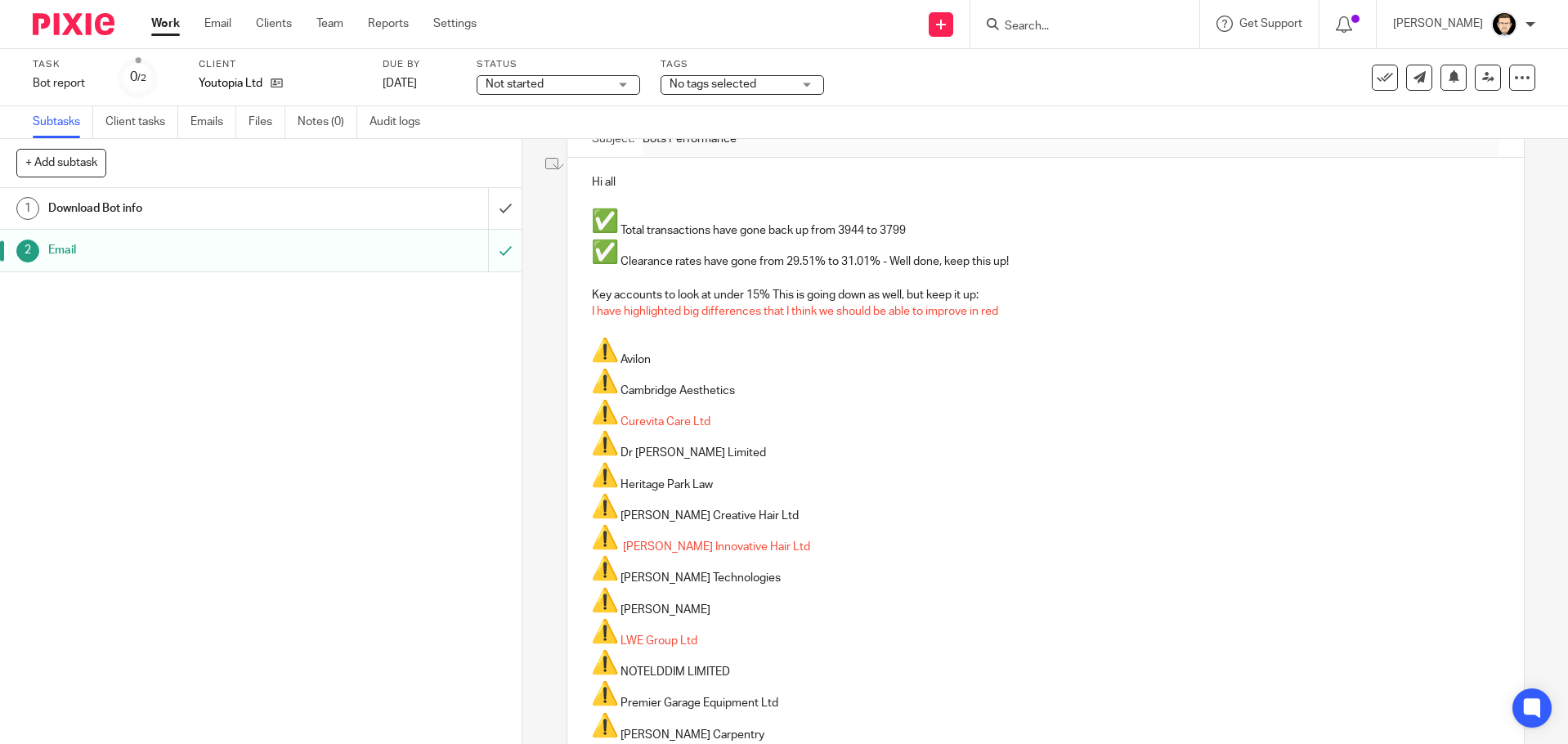
scroll to position [164, 0]
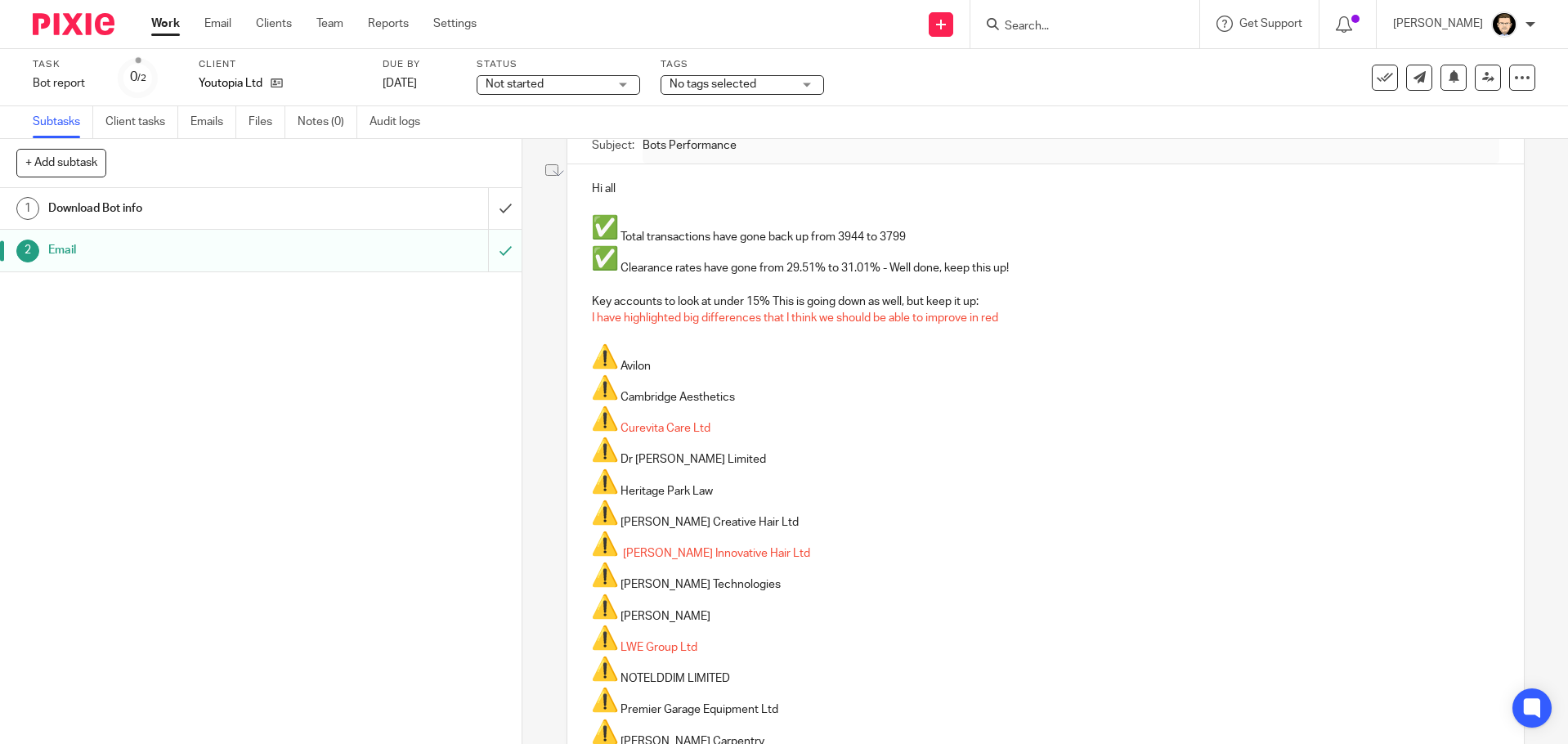
click at [1227, 345] on p "Avilon" at bounding box center [1045, 359] width 907 height 31
click at [166, 26] on link "Work" at bounding box center [166, 23] width 28 height 16
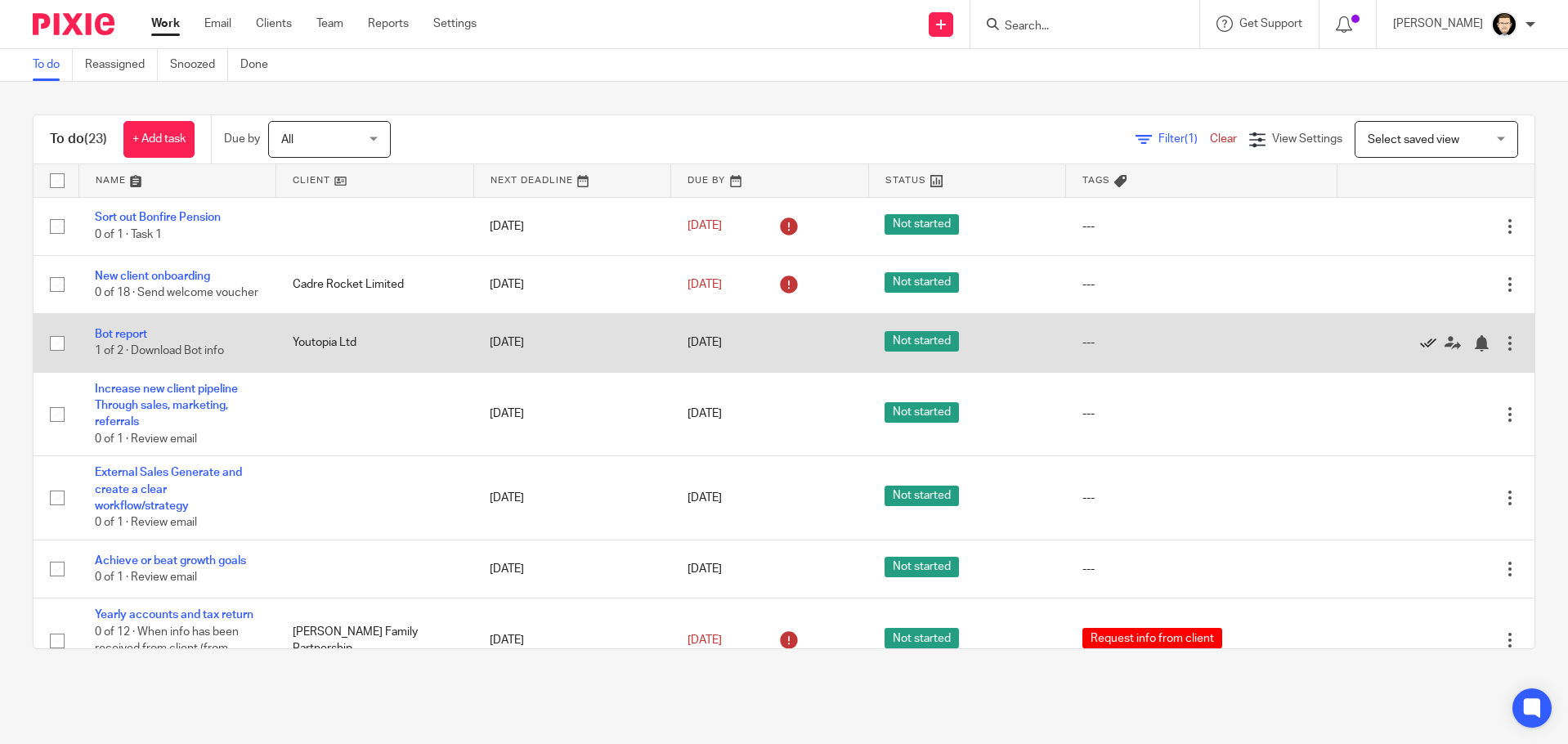
click at [1420, 352] on icon at bounding box center [1428, 344] width 16 height 16
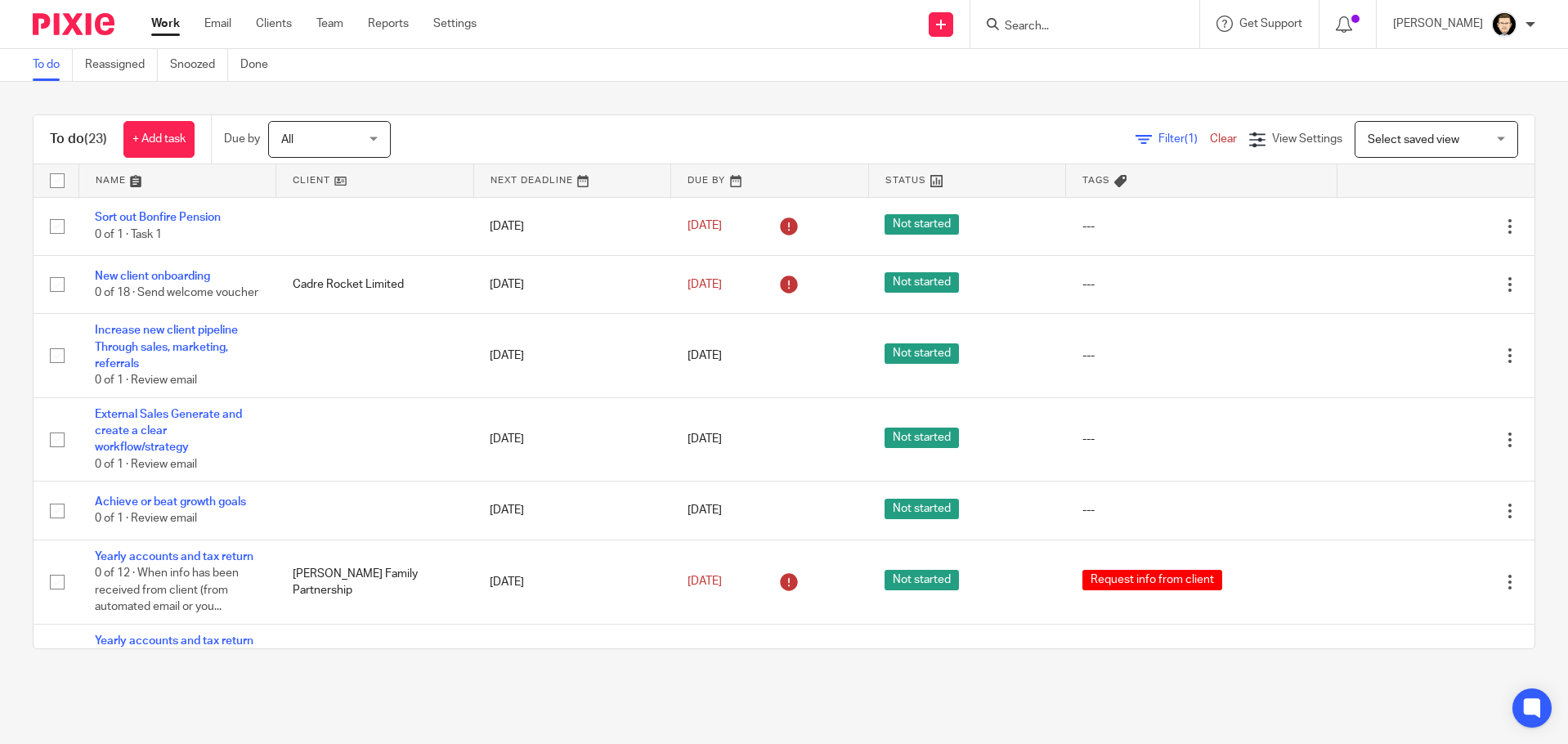
click at [47, 91] on div "To do (23) + Add task Due by All All Today Tomorrow This week Next week This mo…" at bounding box center [784, 382] width 1568 height 600
